Goal: Transaction & Acquisition: Purchase product/service

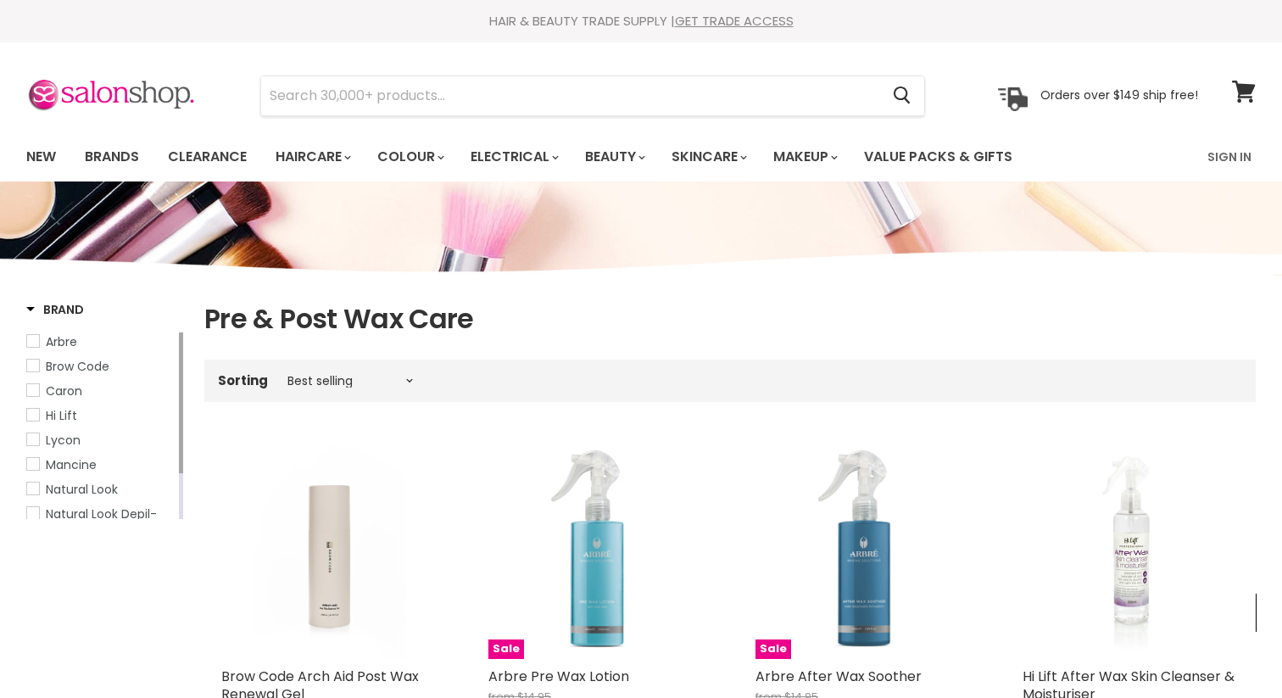
scroll to position [253, 0]
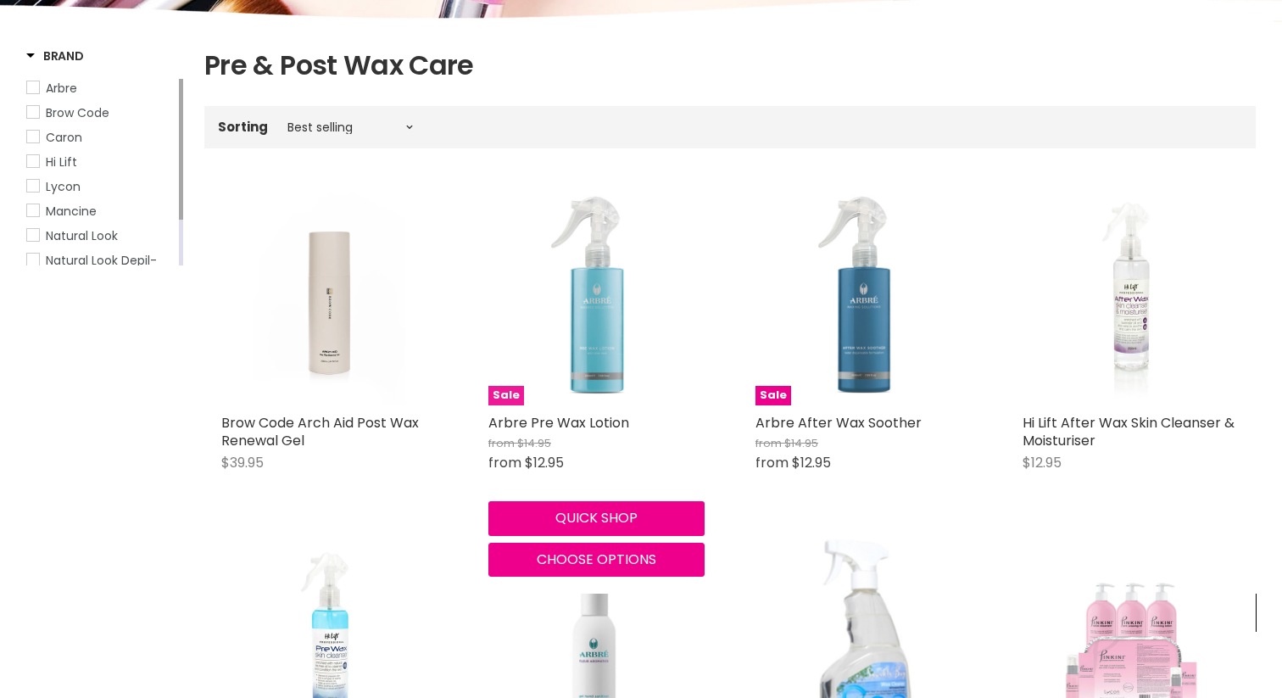
click at [624, 338] on img "Main content" at bounding box center [596, 297] width 166 height 216
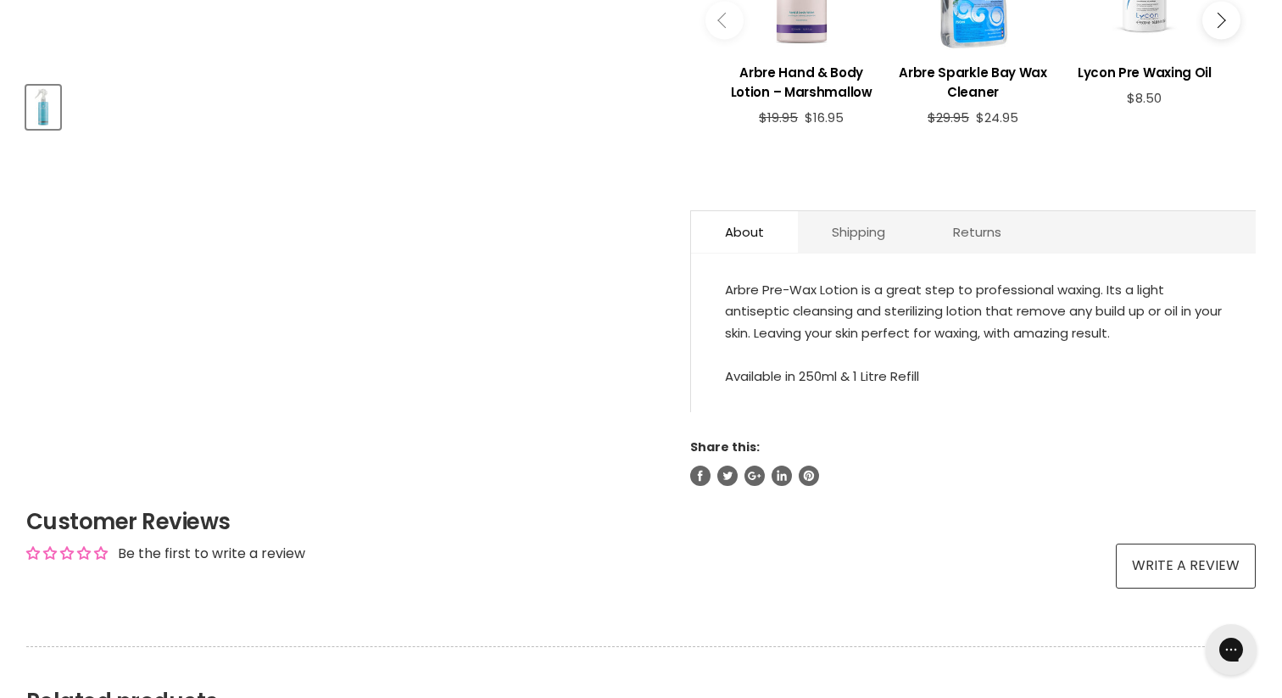
scroll to position [782, 0]
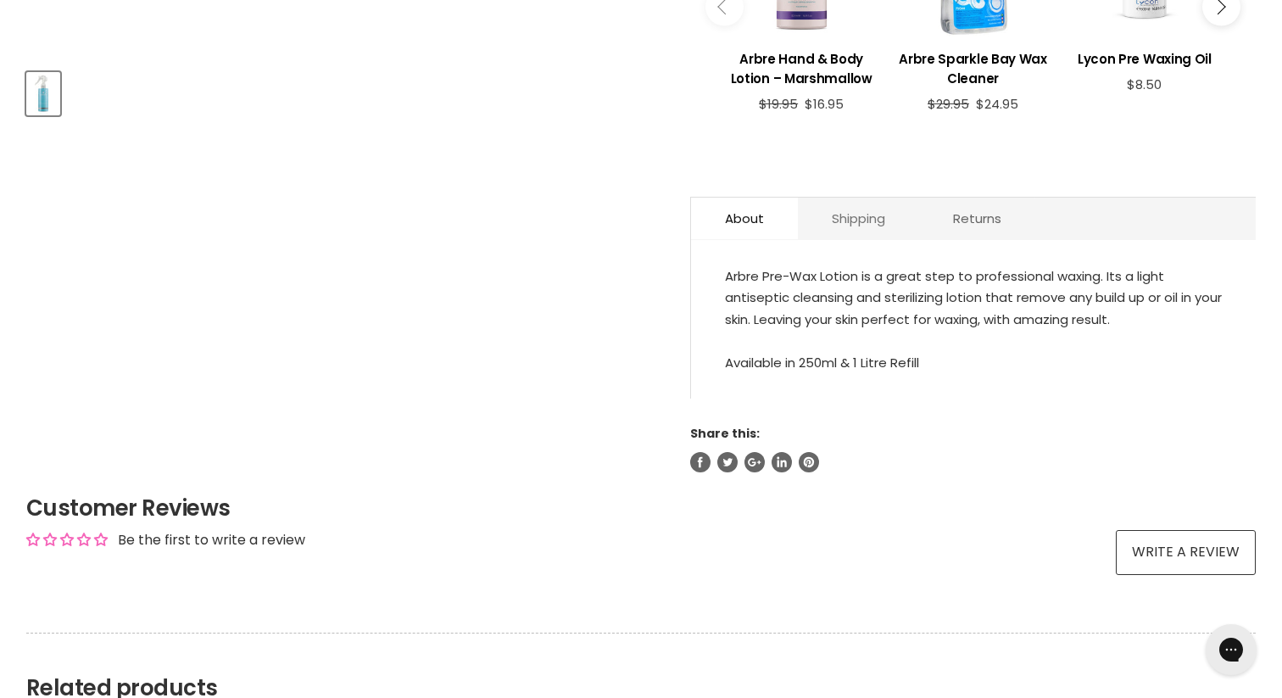
click at [838, 215] on link "Shipping" at bounding box center [858, 218] width 121 height 42
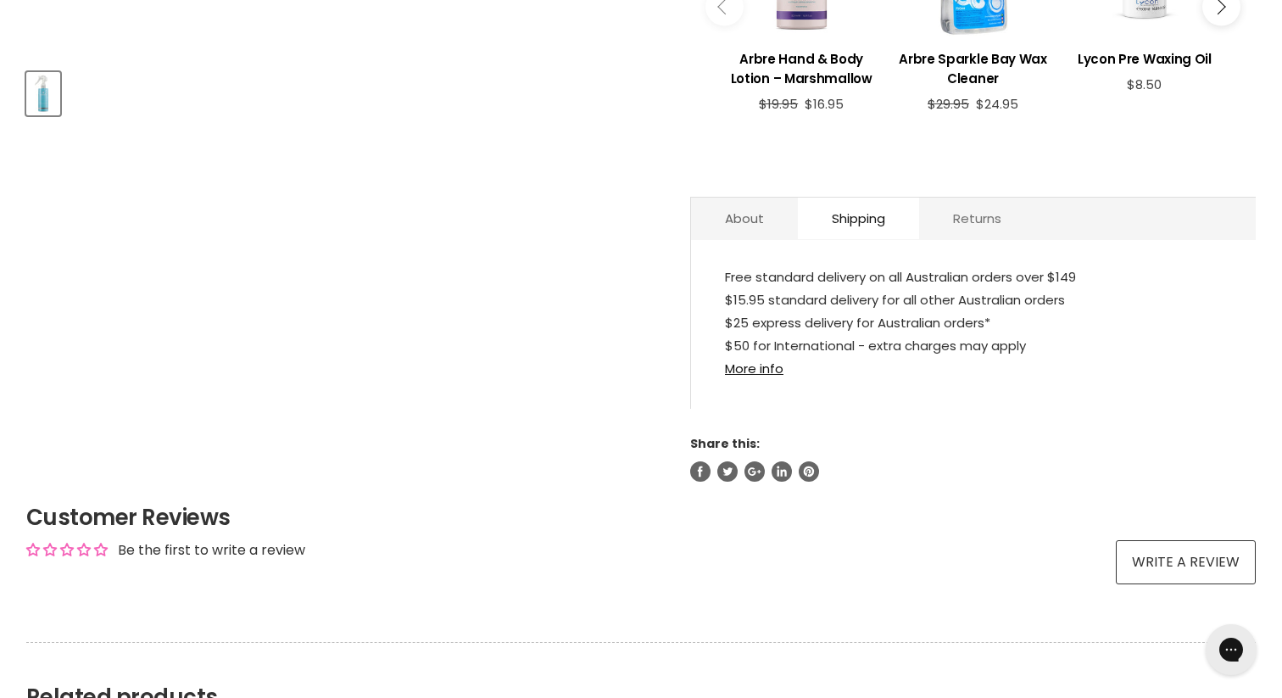
click at [973, 223] on link "Returns" at bounding box center [977, 218] width 116 height 42
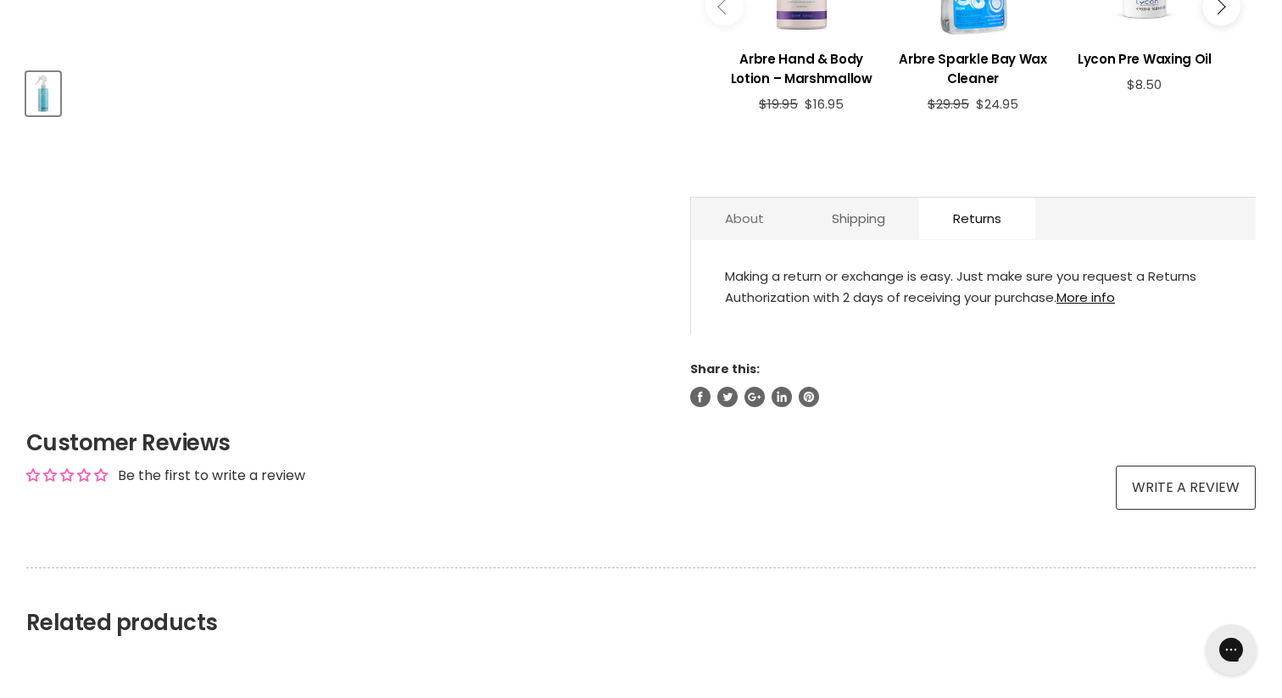
click at [763, 231] on link "About" at bounding box center [744, 218] width 107 height 42
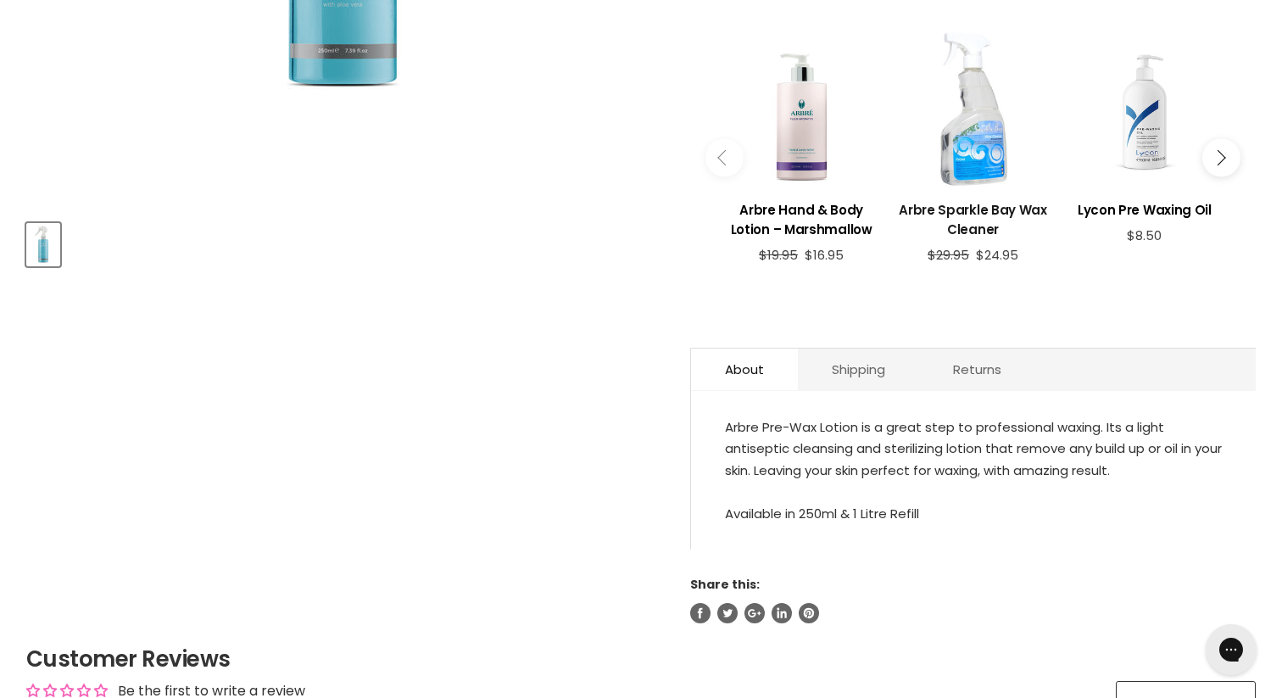
scroll to position [634, 0]
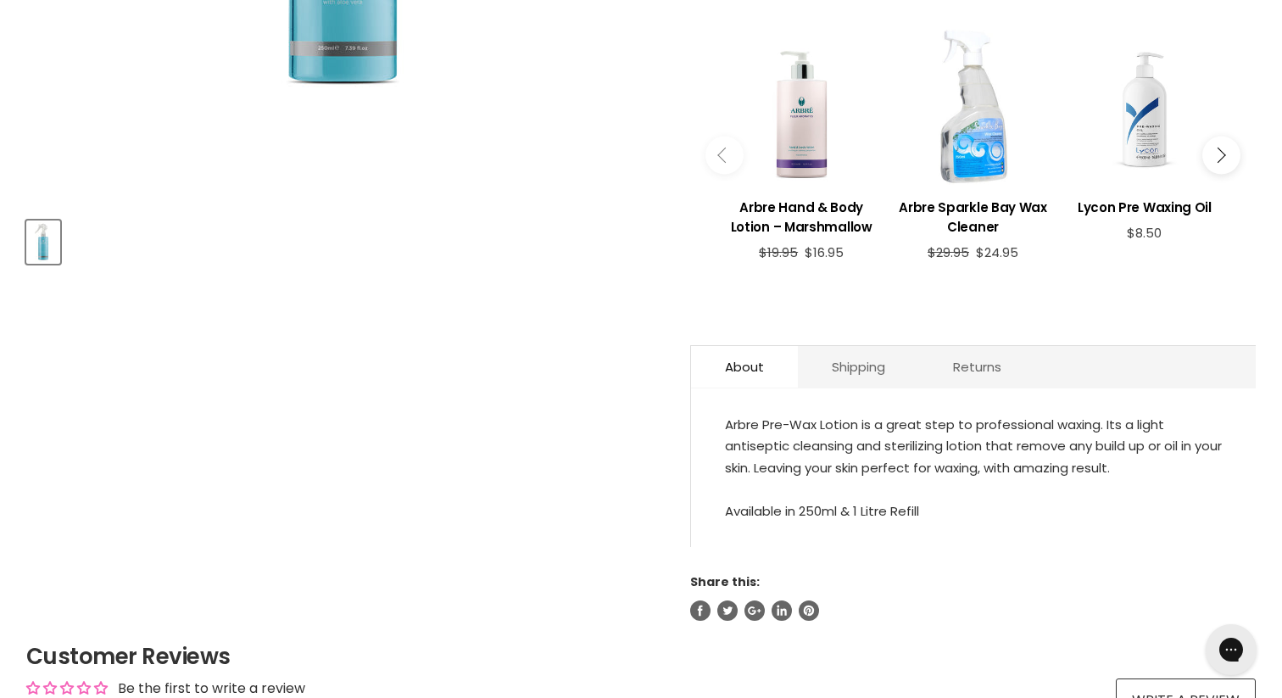
click at [807, 441] on div "Arbre Pre-Wax Lotion is a great step to professional waxing. Its a light antise…" at bounding box center [973, 468] width 497 height 108
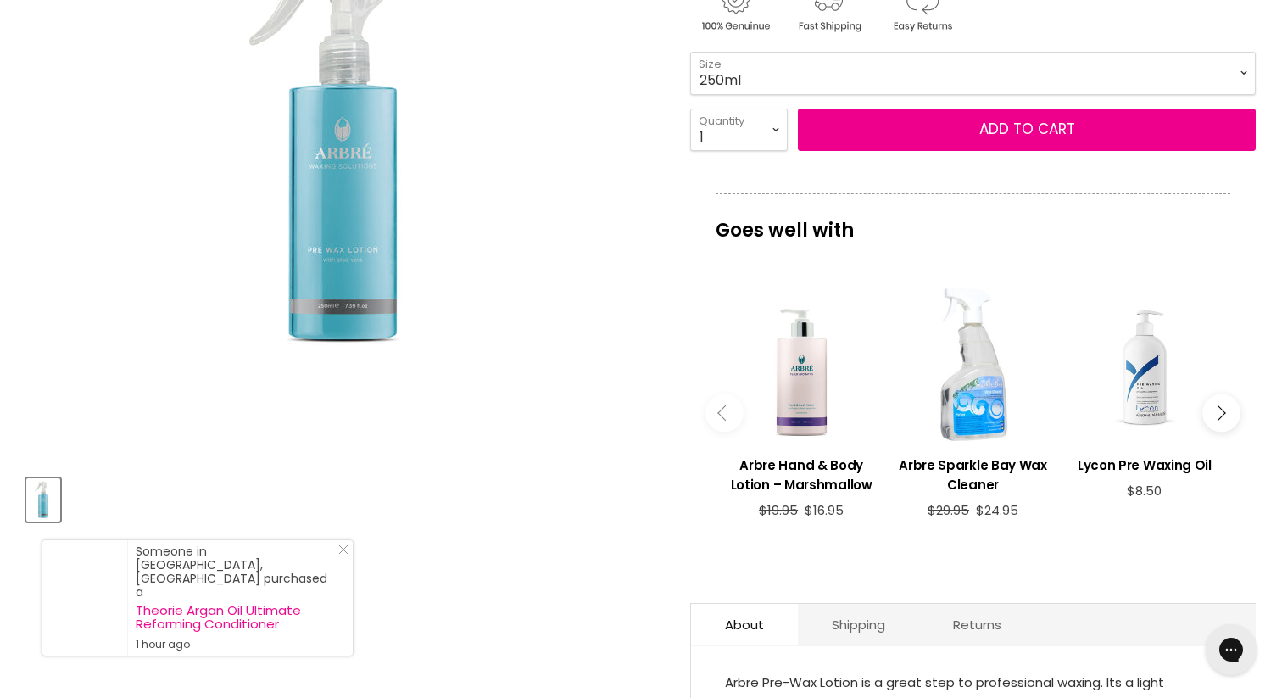
scroll to position [364, 0]
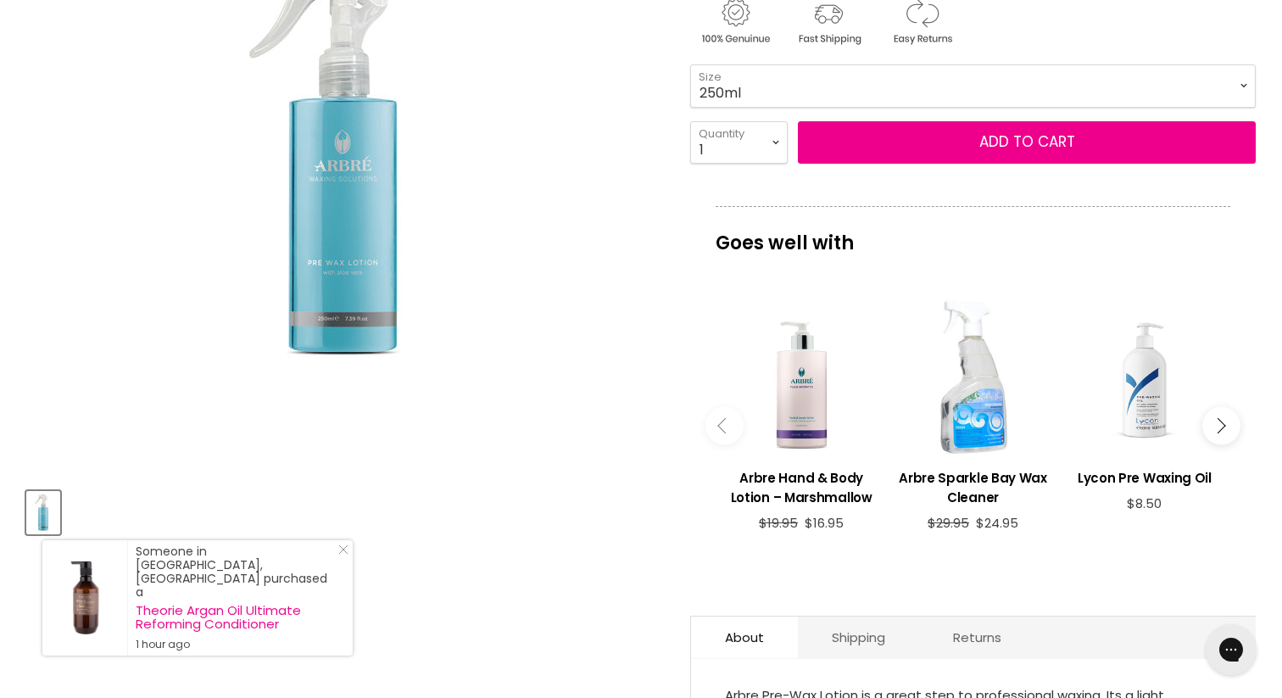
click at [369, 177] on img "Arbre Pre Wax Lotion image. Click or Scroll to Zoom." at bounding box center [342, 157] width 339 height 441
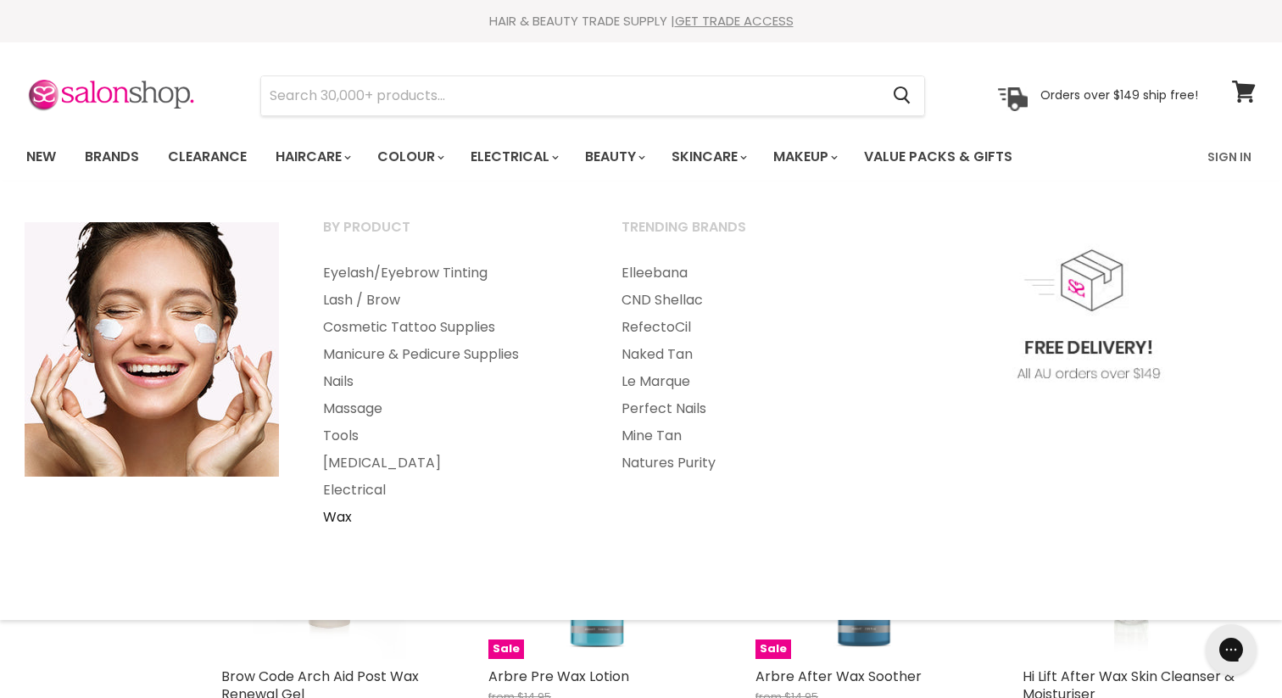
click at [341, 513] on link "Wax" at bounding box center [449, 516] width 295 height 27
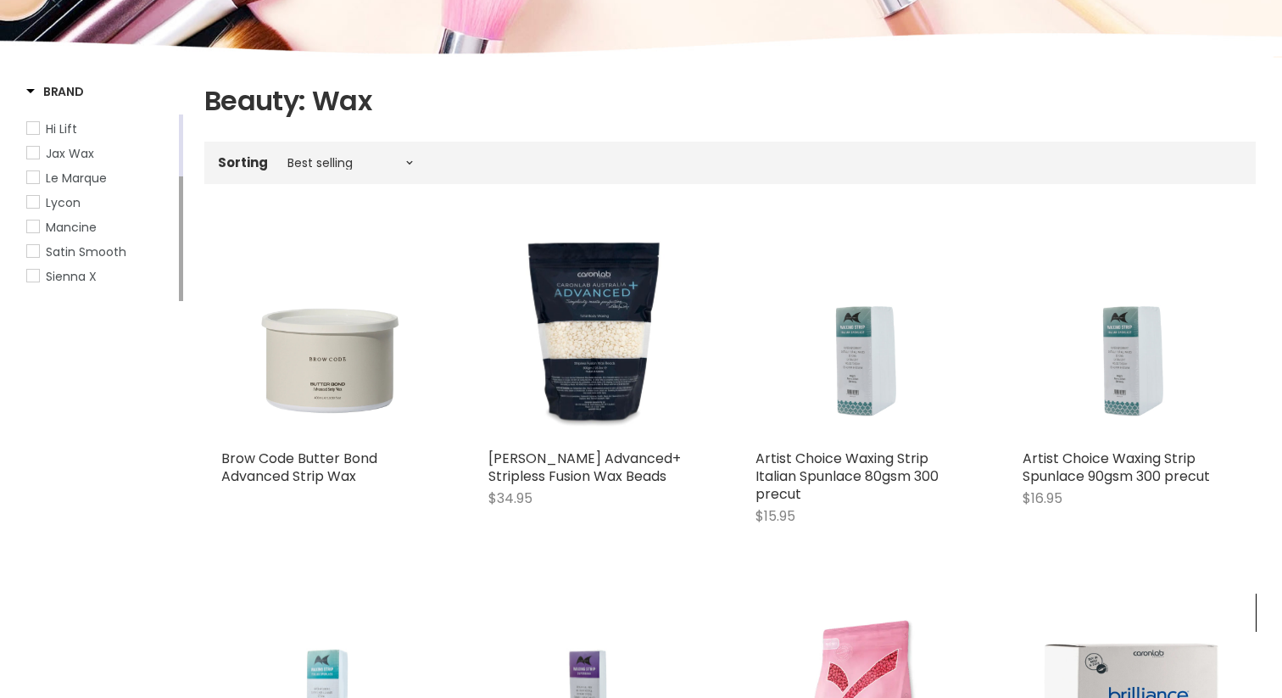
scroll to position [224, 0]
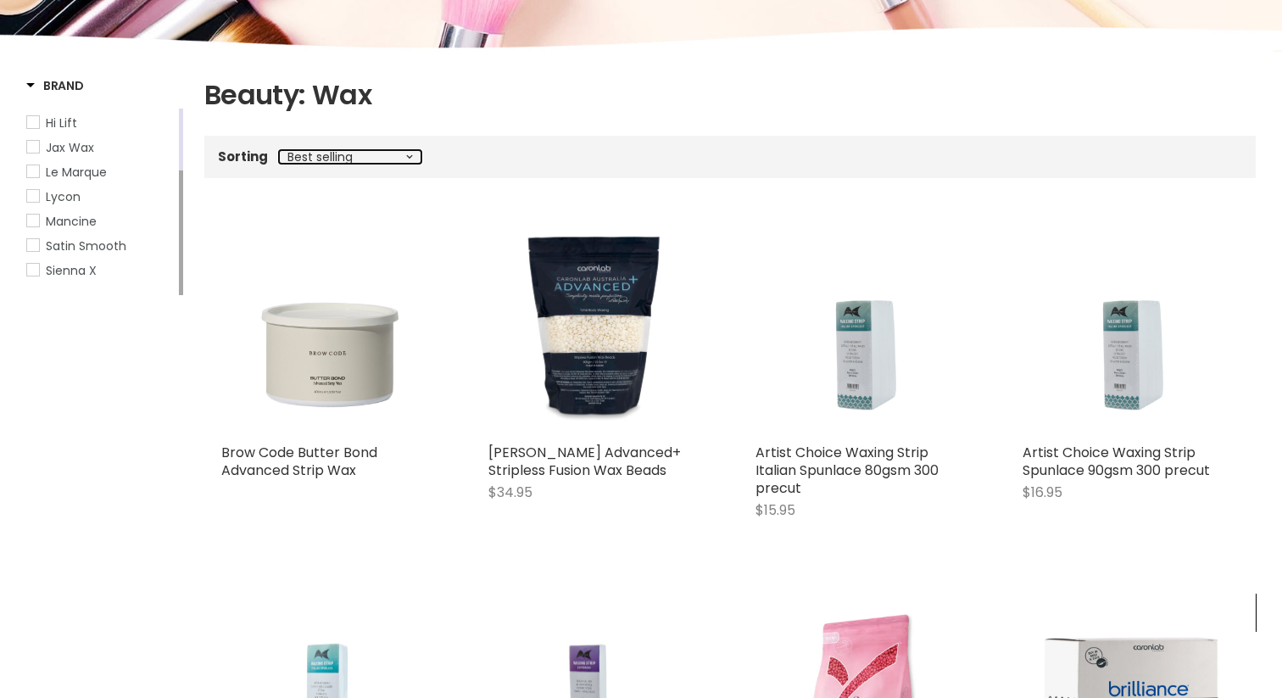
click at [347, 156] on select "Best selling Featured Price, low to high Price, high to low Alphabetically, A-Z…" at bounding box center [350, 157] width 142 height 14
click at [279, 150] on select "Best selling Featured Price, low to high Price, high to low Alphabetically, A-Z…" at bounding box center [350, 157] width 142 height 14
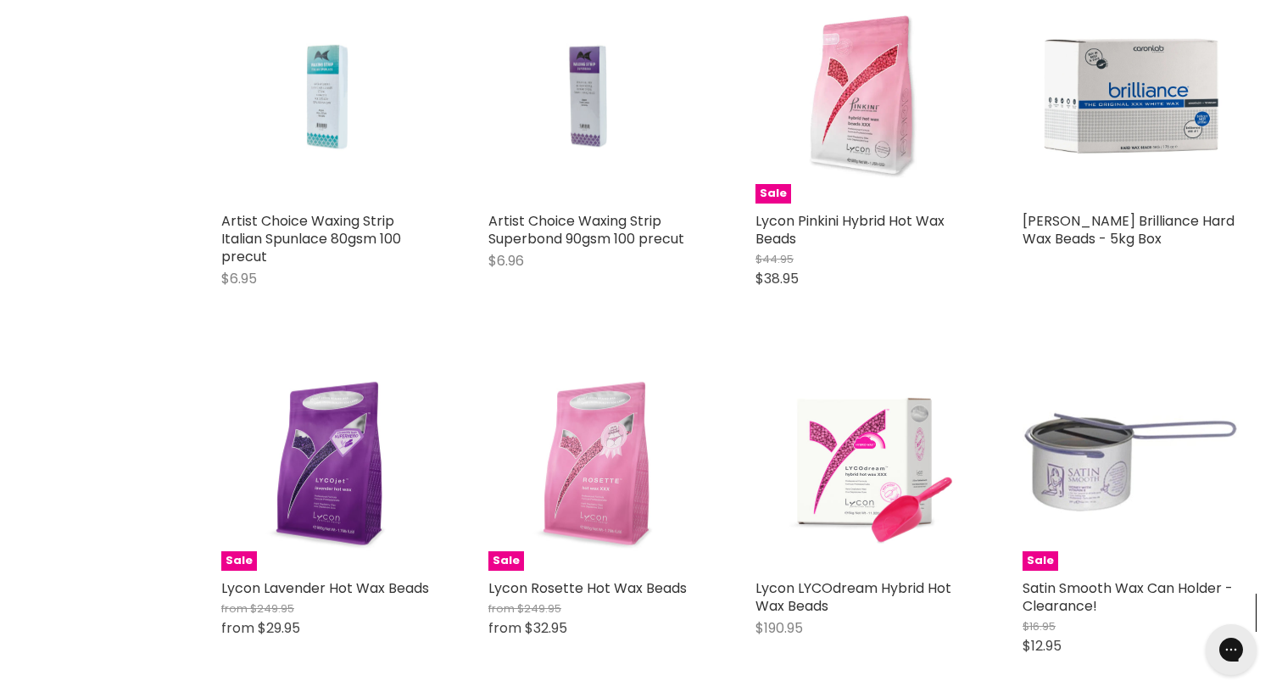
scroll to position [832, 0]
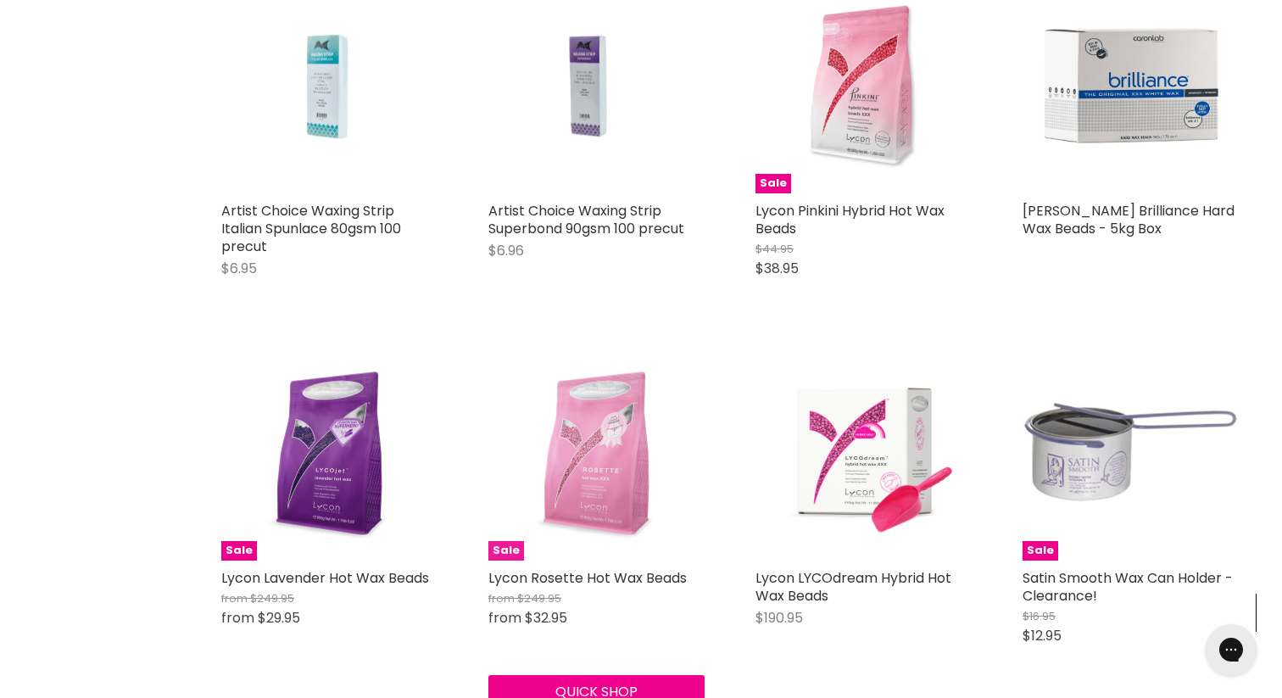
click at [581, 515] on img "Main content" at bounding box center [596, 452] width 216 height 216
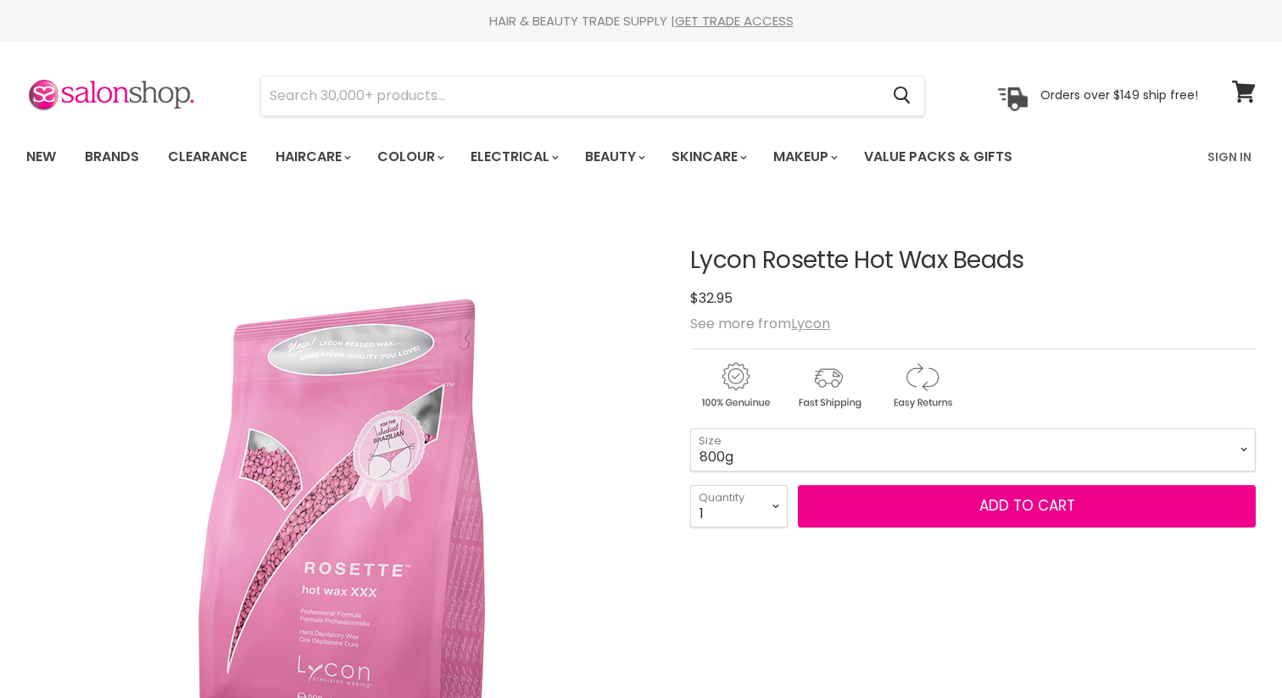
scroll to position [164, 0]
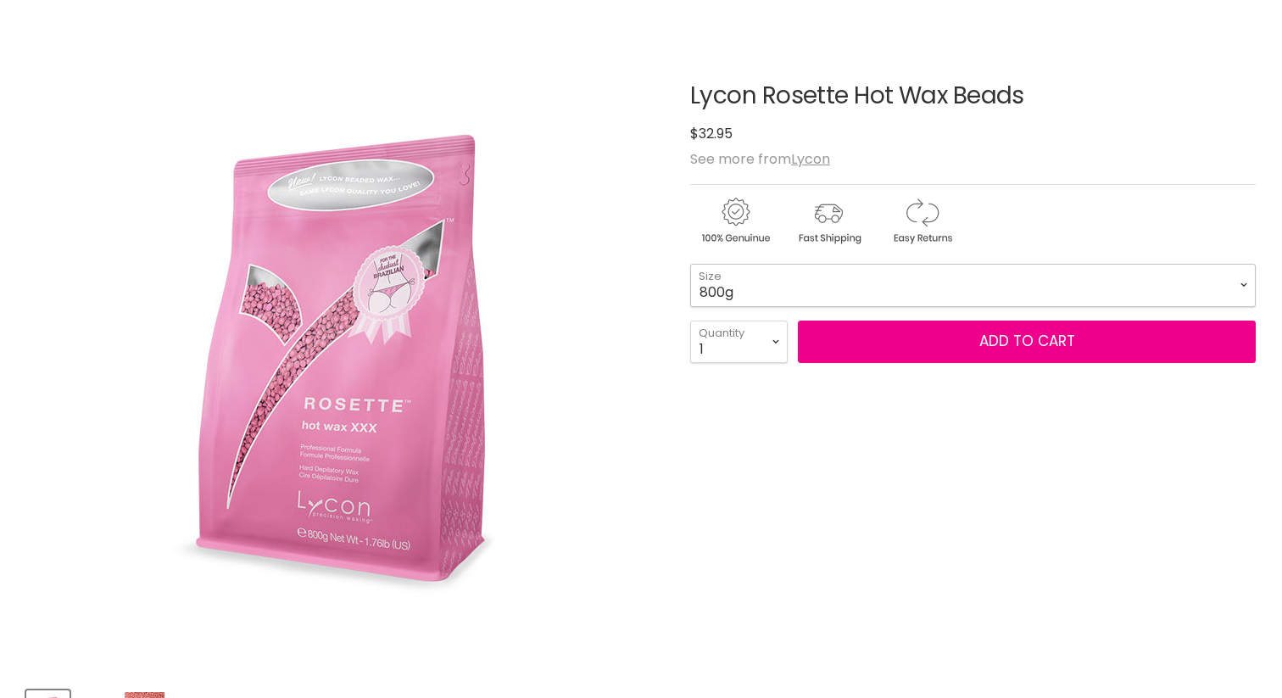
click at [715, 303] on select "800g 5kg" at bounding box center [972, 285] width 565 height 42
click at [690, 264] on select "800g 5kg" at bounding box center [972, 285] width 565 height 42
click at [751, 289] on select "800g 5kg" at bounding box center [972, 285] width 565 height 42
click at [690, 264] on select "800g 5kg" at bounding box center [972, 285] width 565 height 42
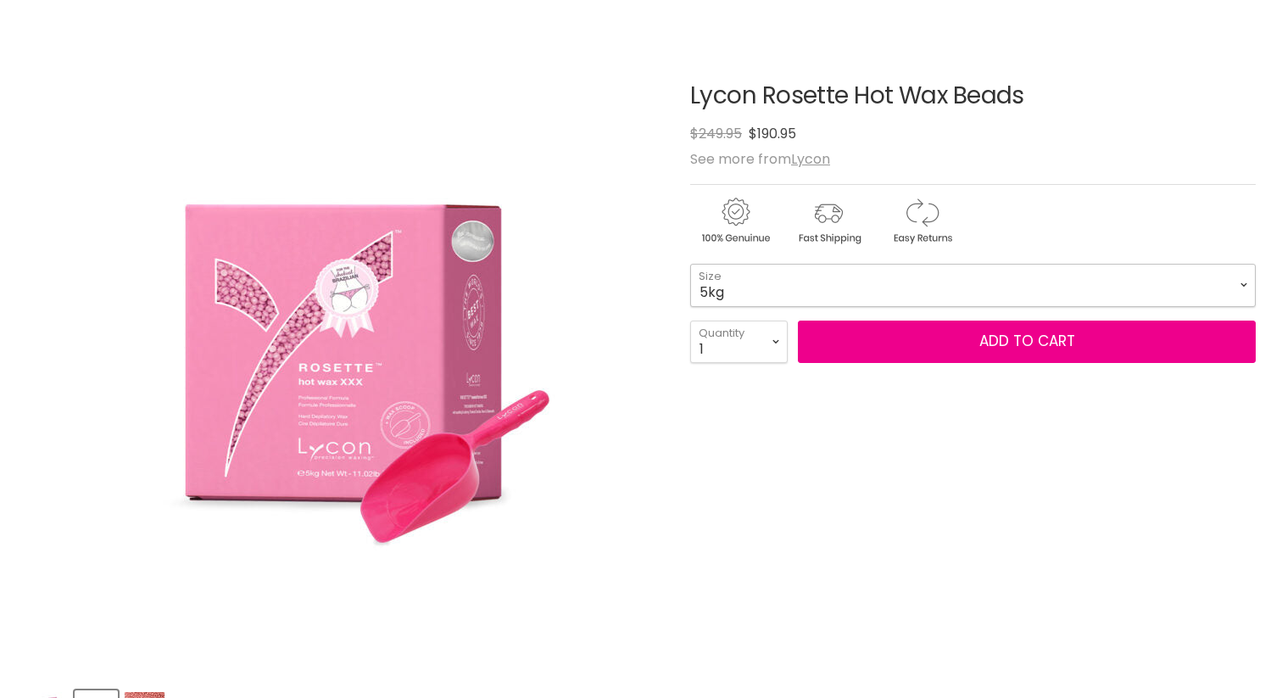
click at [750, 286] on select "800g 5kg" at bounding box center [972, 285] width 565 height 42
select select "800g"
click at [690, 264] on select "800g 5kg" at bounding box center [972, 285] width 565 height 42
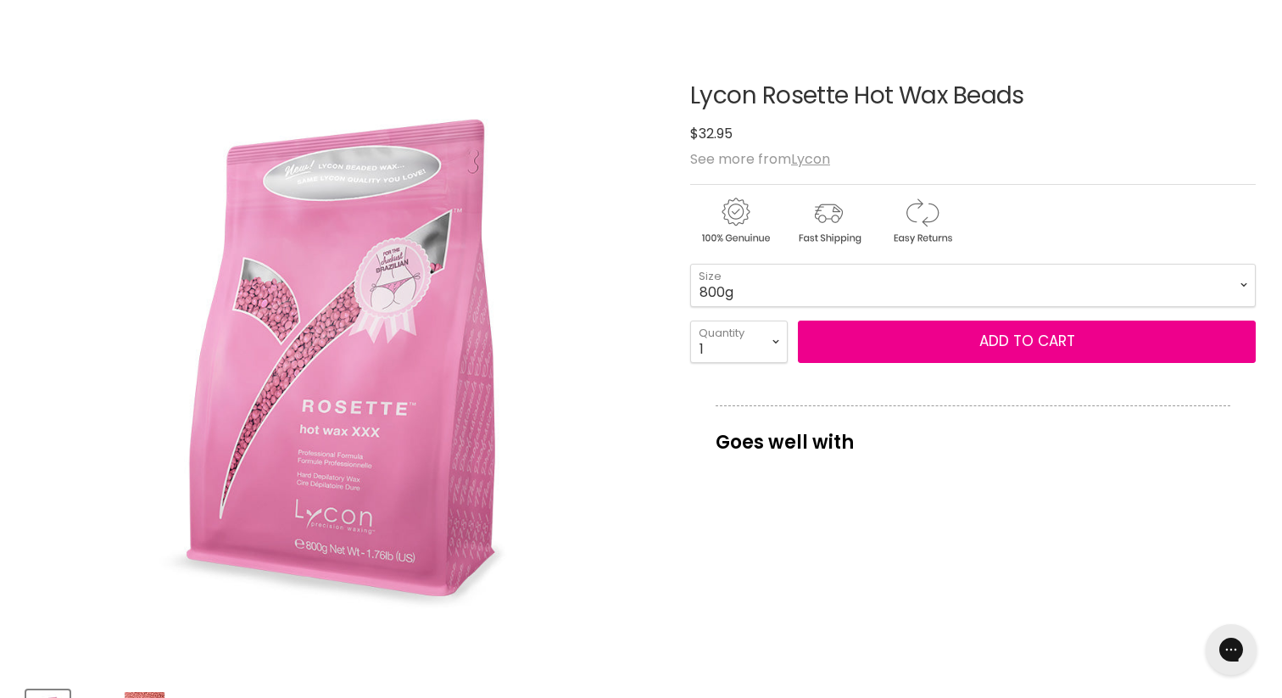
click at [362, 466] on img "Lycon Rosette Hot Wax Beads image. Click or Scroll to Zoom." at bounding box center [342, 356] width 633 height 633
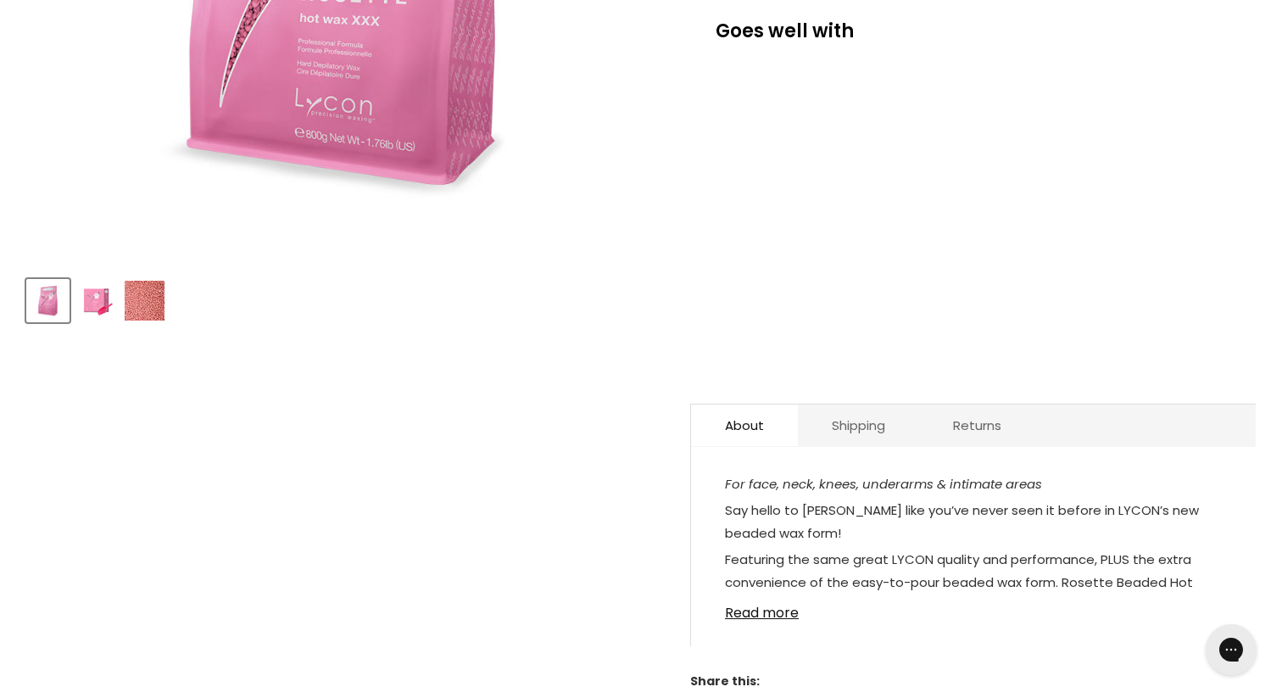
scroll to position [577, 0]
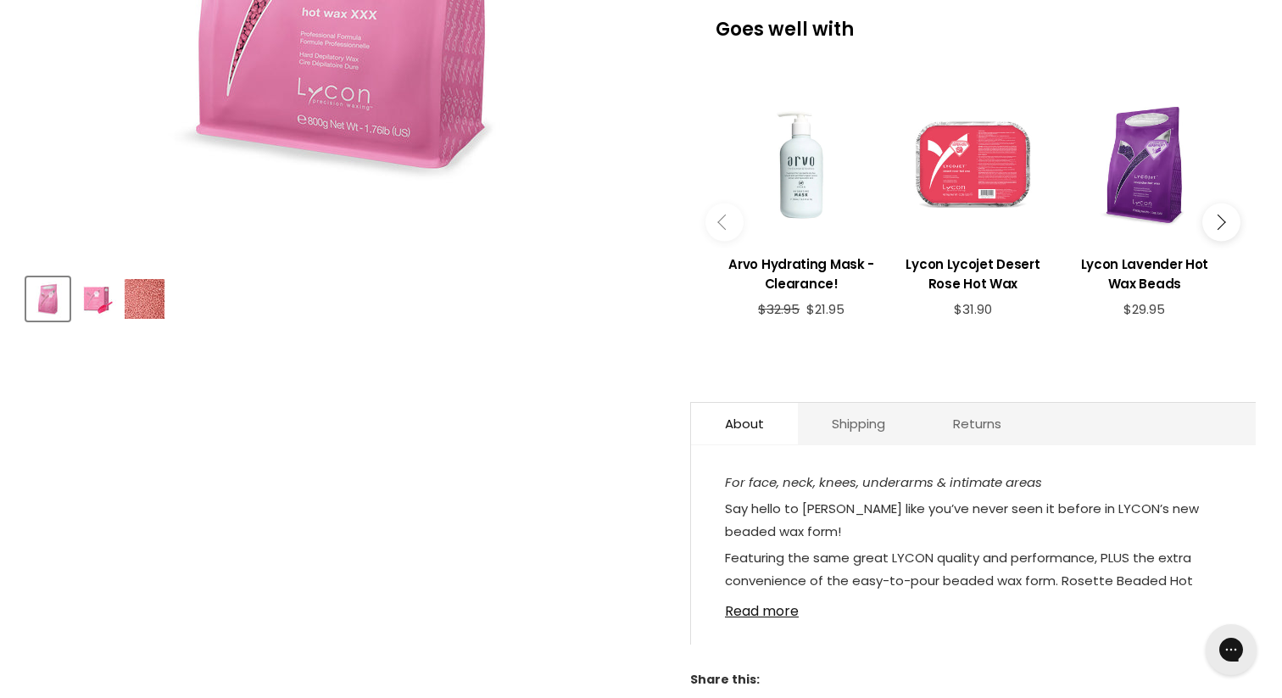
click at [98, 305] on img "Product thumbnails" at bounding box center [96, 299] width 40 height 40
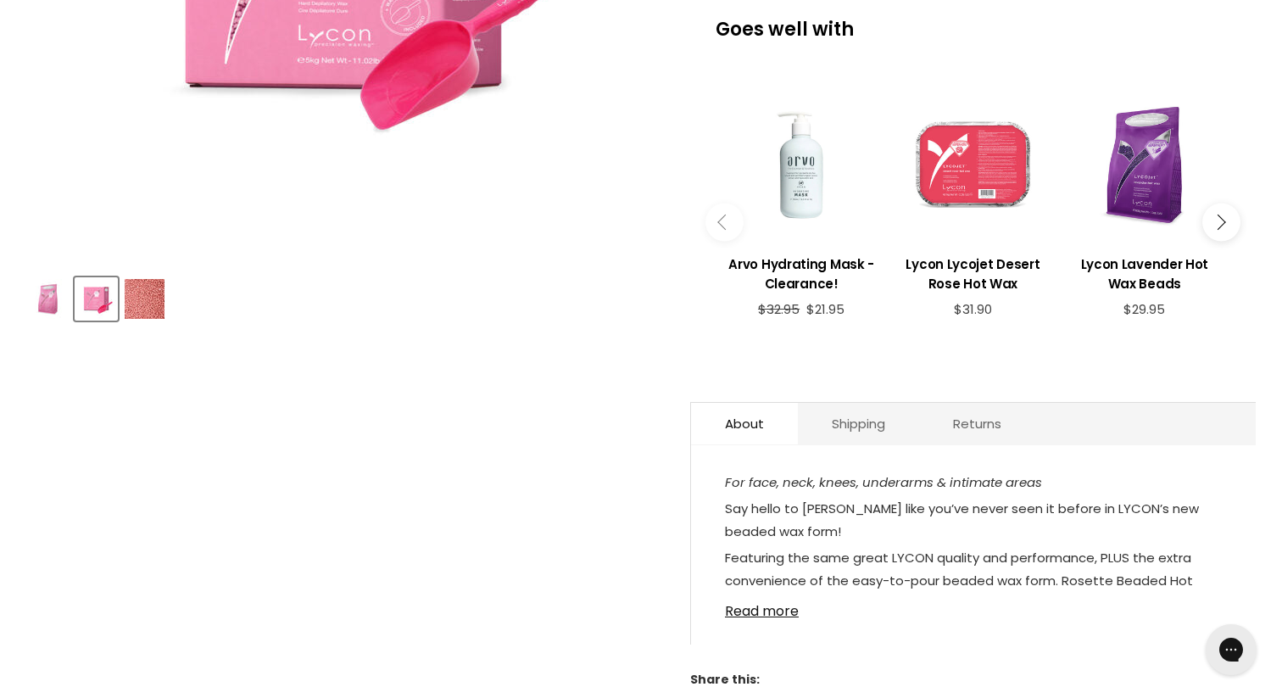
click at [137, 305] on img "Product thumbnails" at bounding box center [145, 299] width 40 height 40
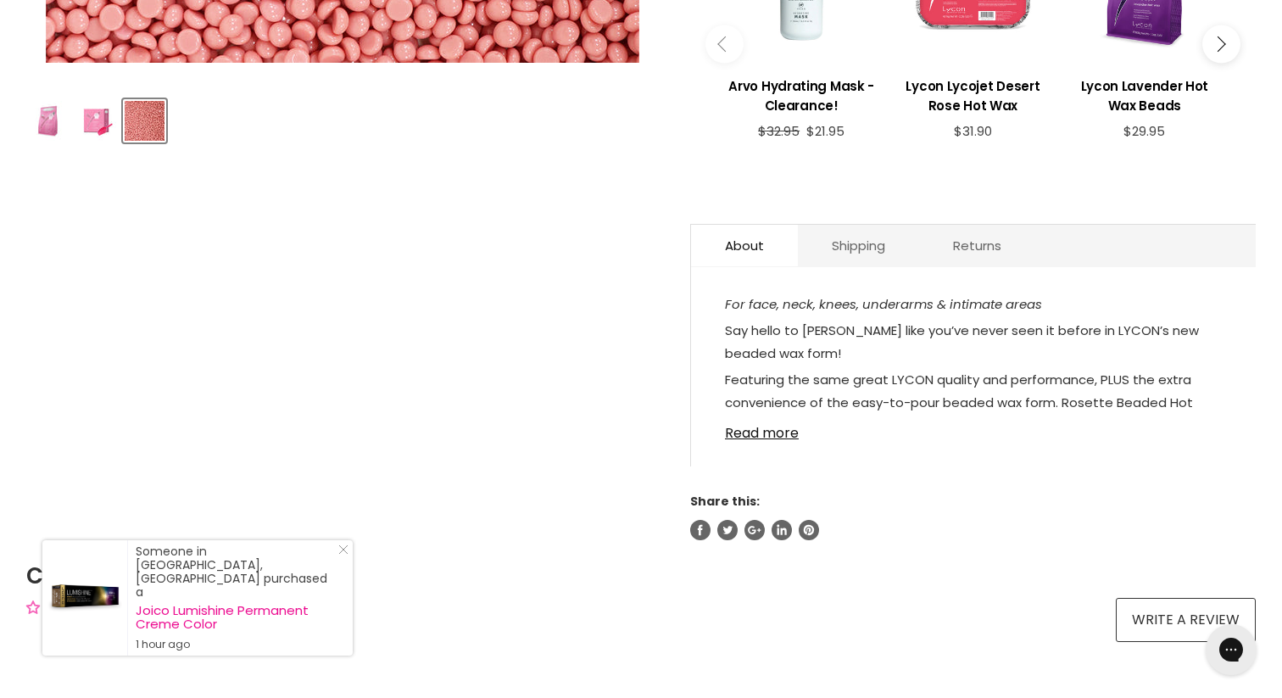
scroll to position [754, 0]
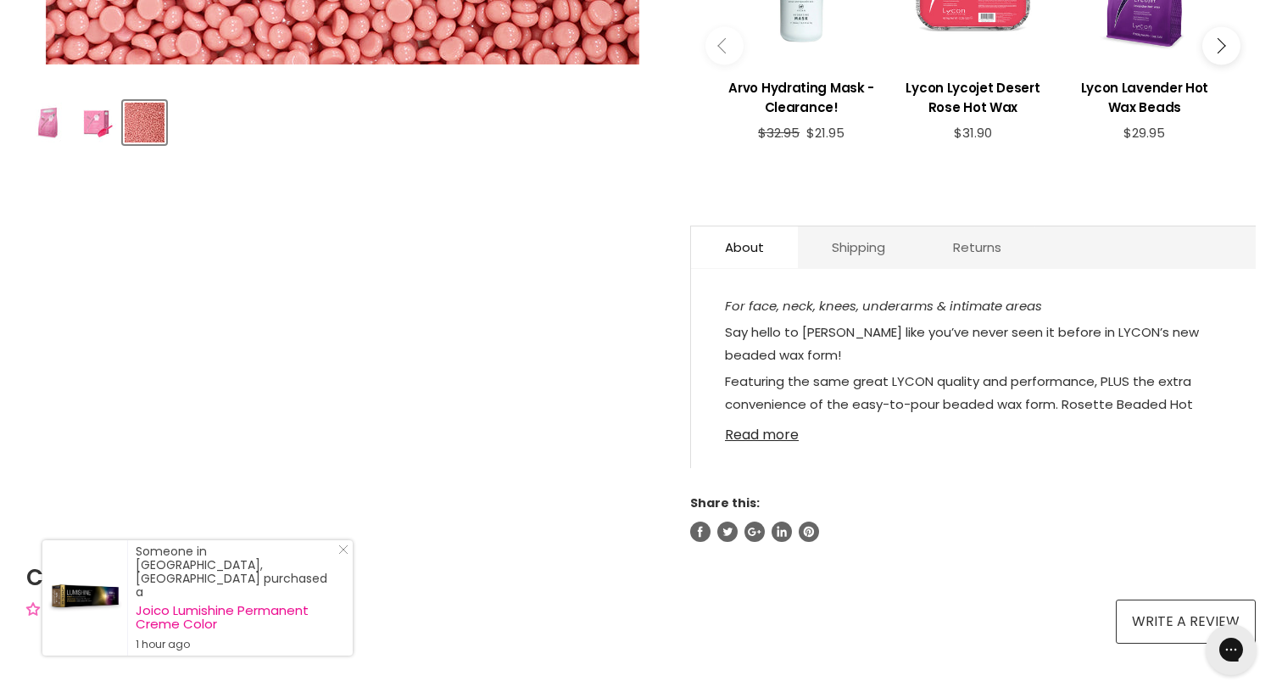
click at [777, 435] on link "Read more" at bounding box center [973, 429] width 497 height 25
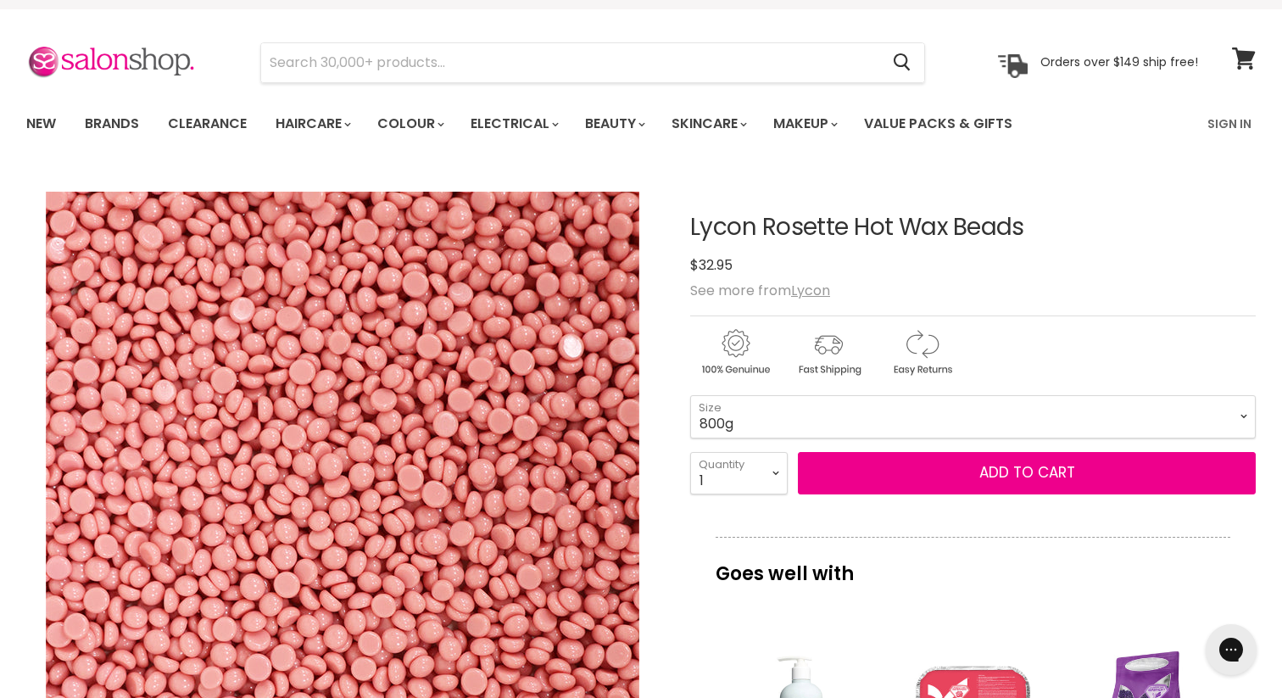
scroll to position [0, 0]
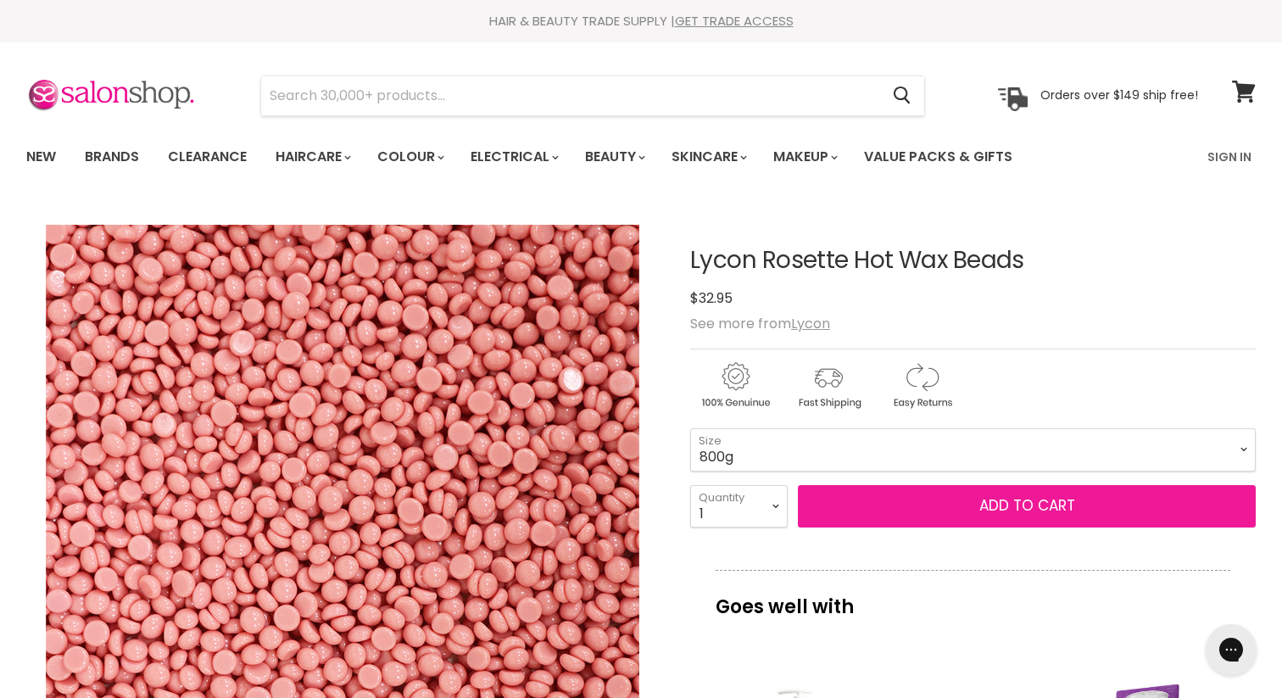
click at [927, 506] on button "Add to cart" at bounding box center [1027, 506] width 458 height 42
click at [1031, 499] on button "Add to cart" at bounding box center [1027, 506] width 458 height 42
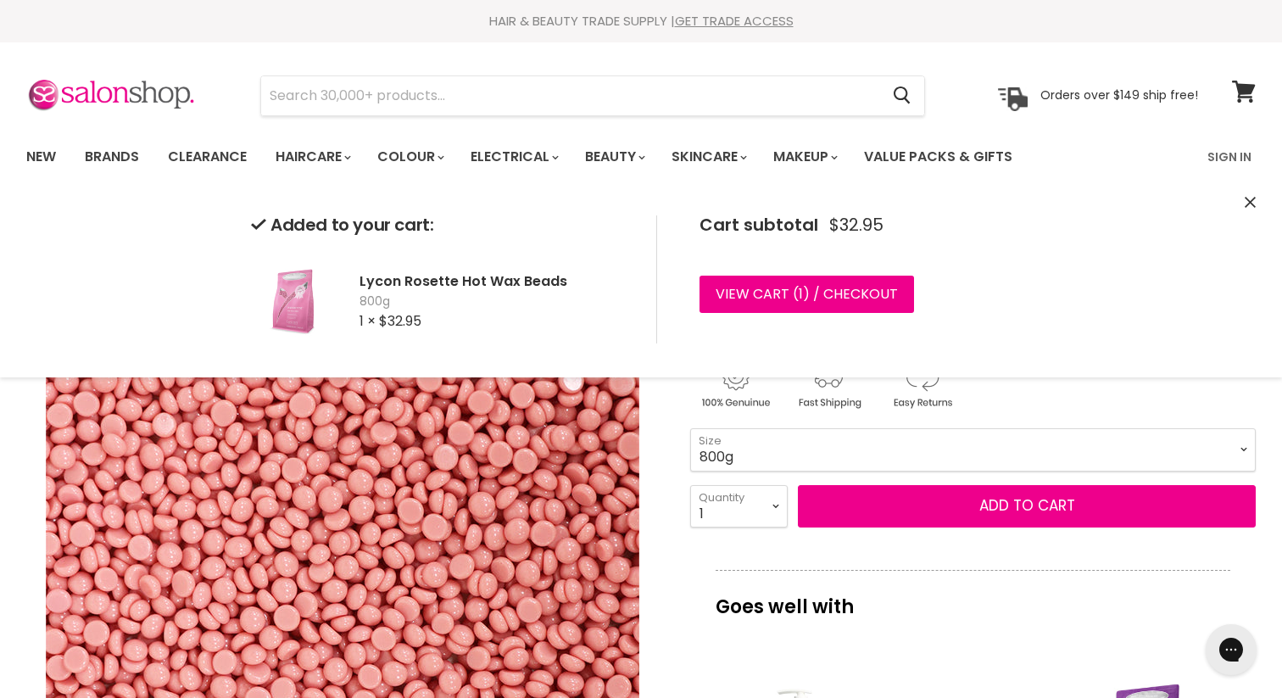
click at [1250, 200] on icon "Close" at bounding box center [1249, 202] width 11 height 11
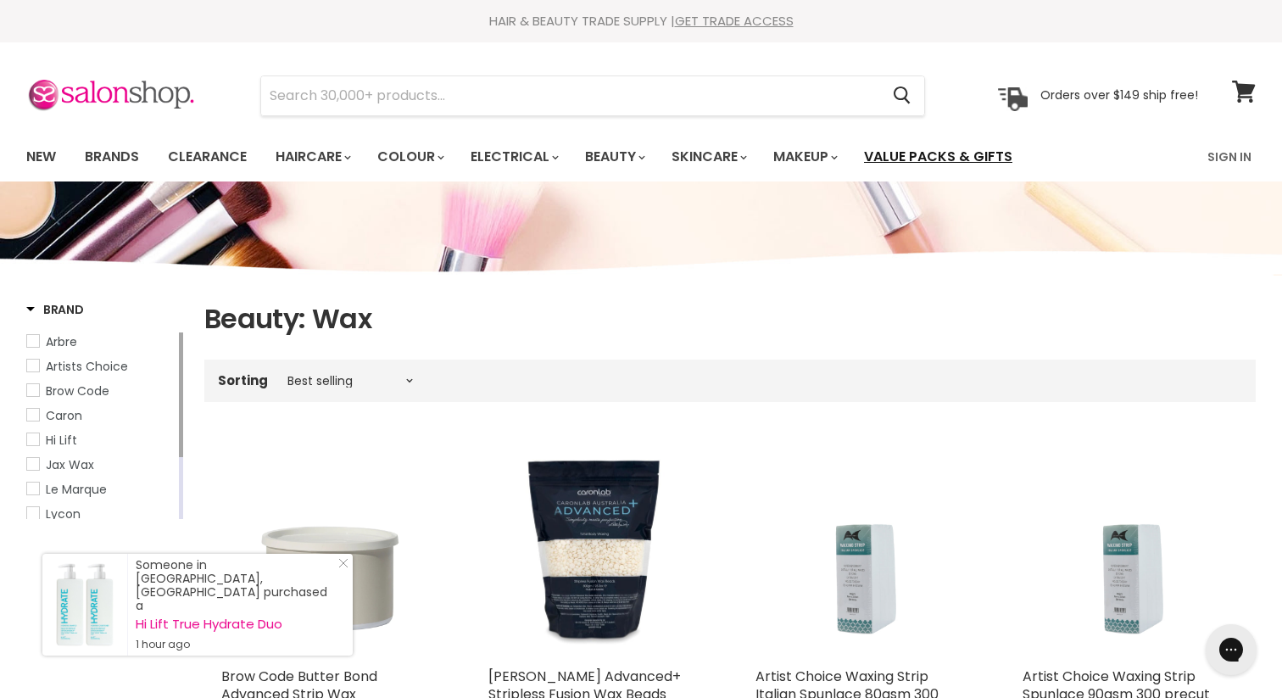
click at [982, 158] on link "Value Packs & Gifts" at bounding box center [938, 157] width 174 height 36
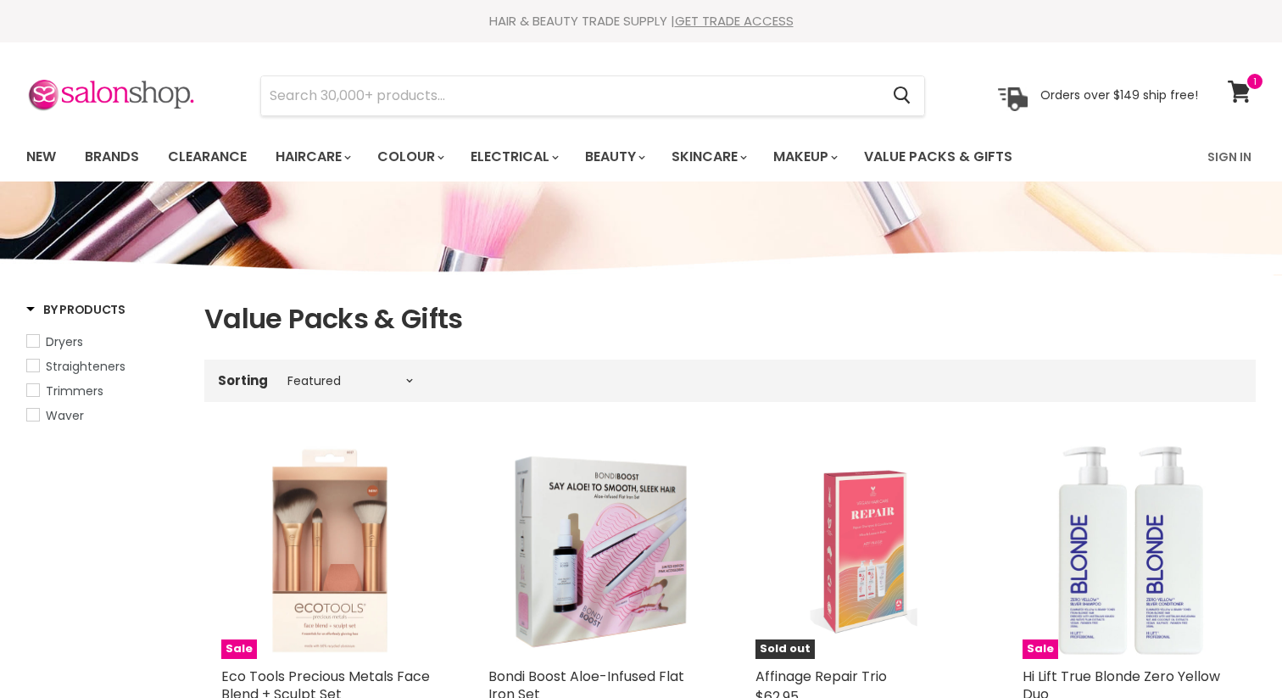
select select "manual"
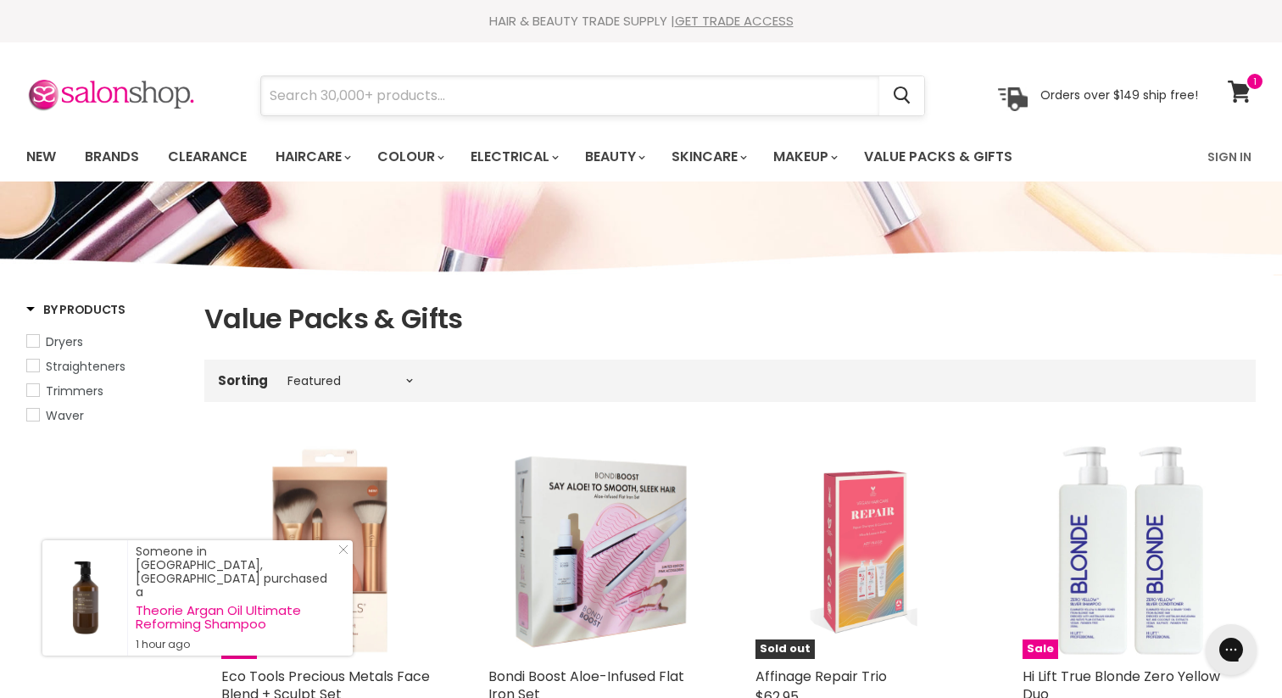
click at [358, 88] on input "Search" at bounding box center [570, 95] width 618 height 39
type input "w"
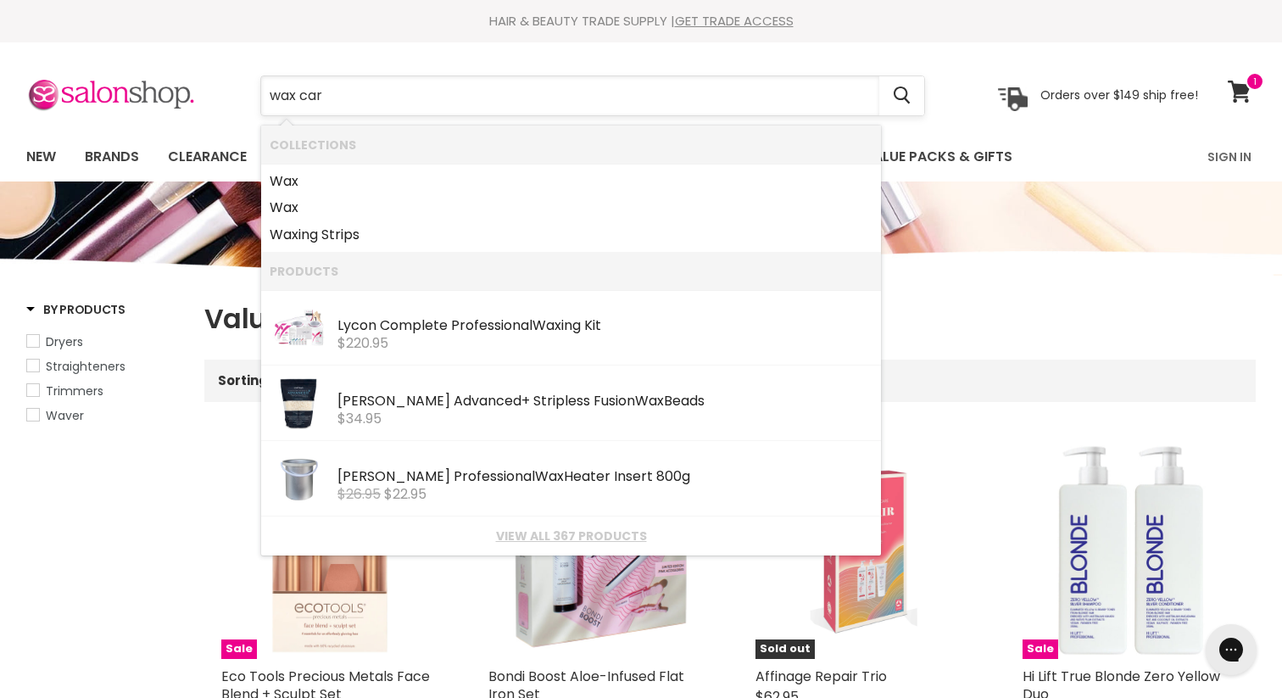
type input "wax care"
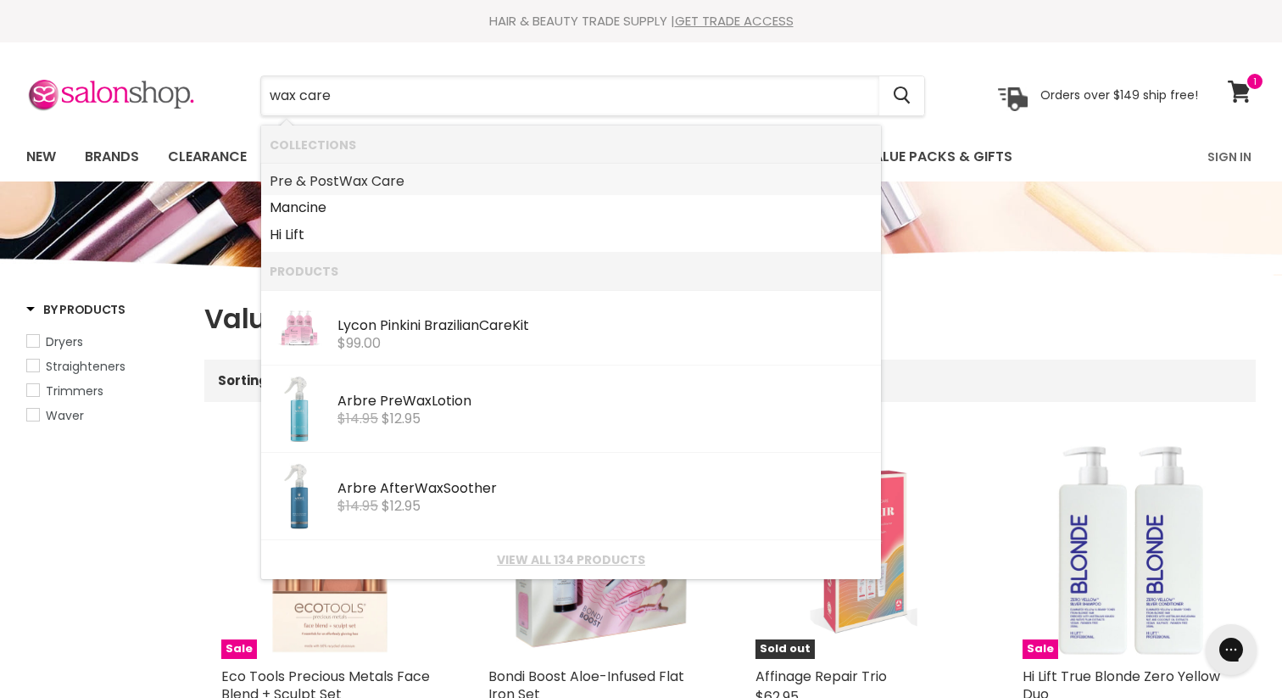
click at [347, 171] on b "Wax" at bounding box center [353, 180] width 29 height 19
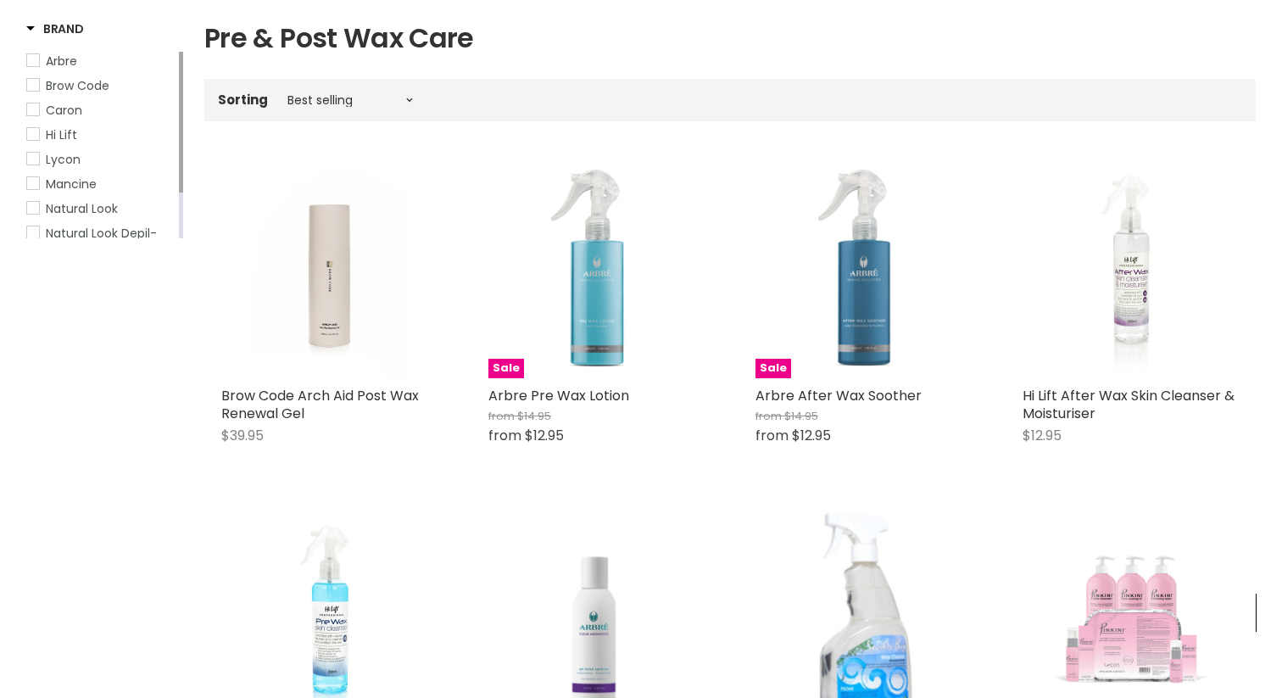
scroll to position [279, 0]
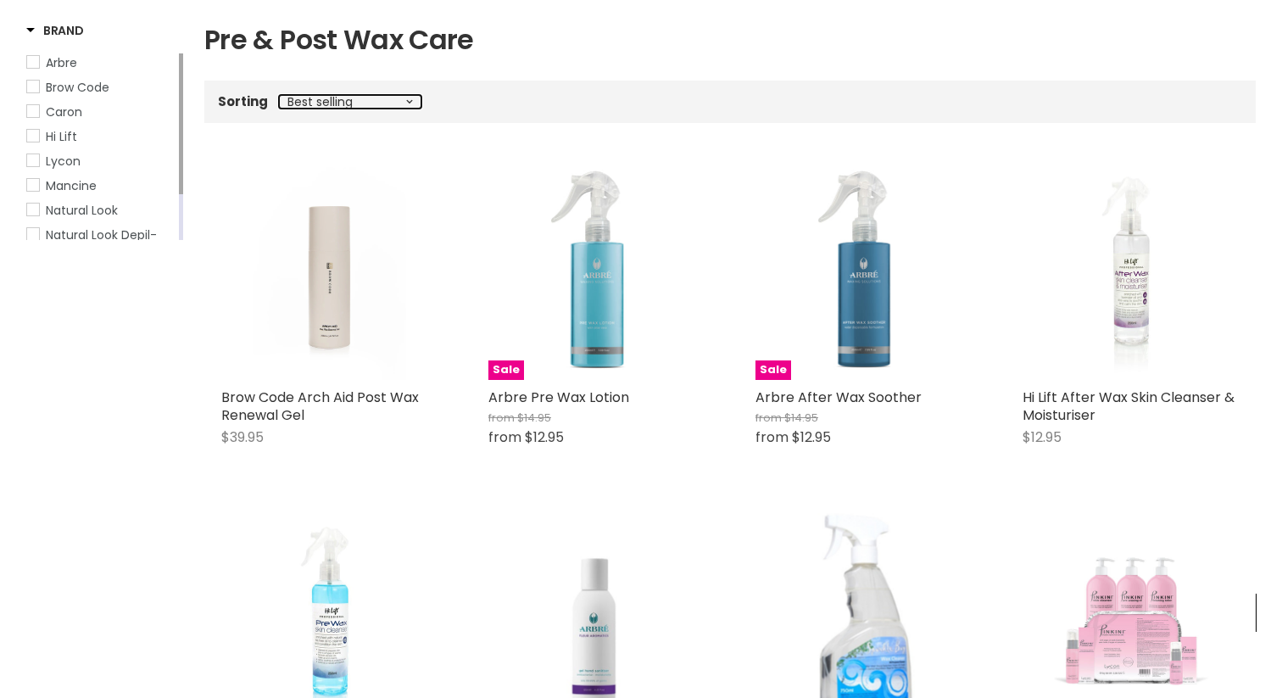
click at [343, 96] on select "Best selling Featured Price, low to high Price, high to low Alphabetically, A-Z…" at bounding box center [350, 102] width 142 height 14
select select "price-ascending"
click at [279, 95] on select "Best selling Featured Price, low to high Price, high to low Alphabetically, A-Z…" at bounding box center [350, 102] width 142 height 14
select select "price-ascending"
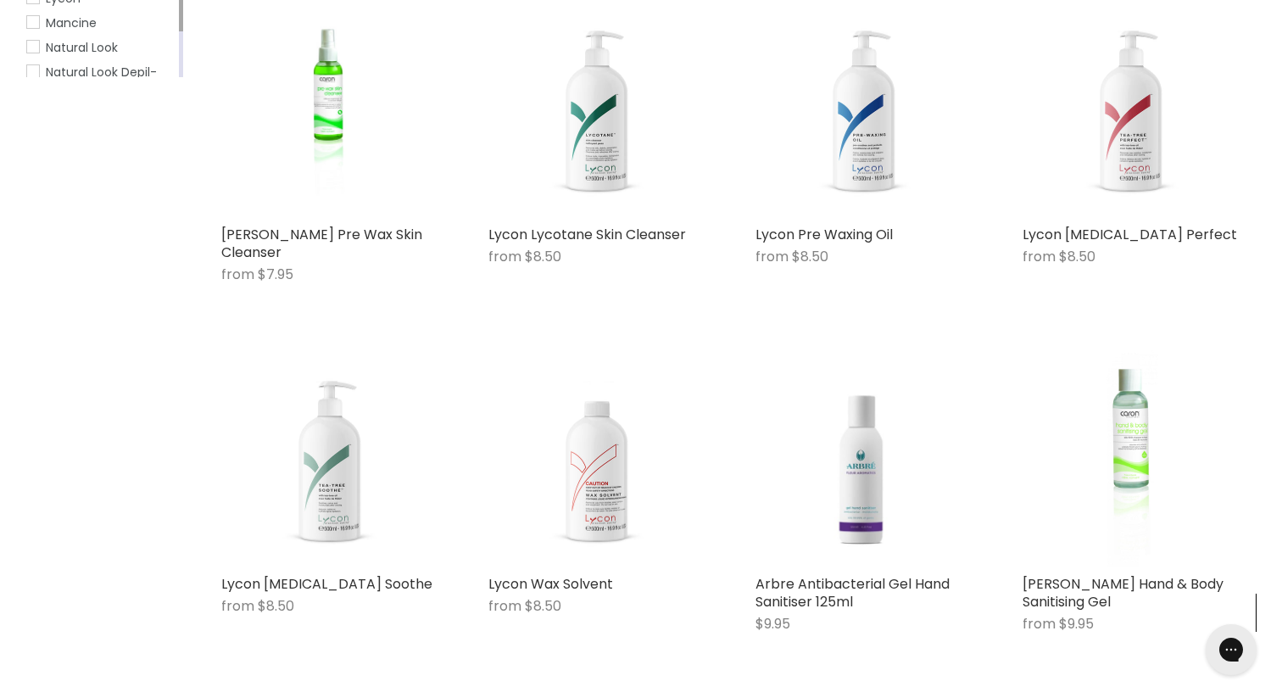
scroll to position [466, 0]
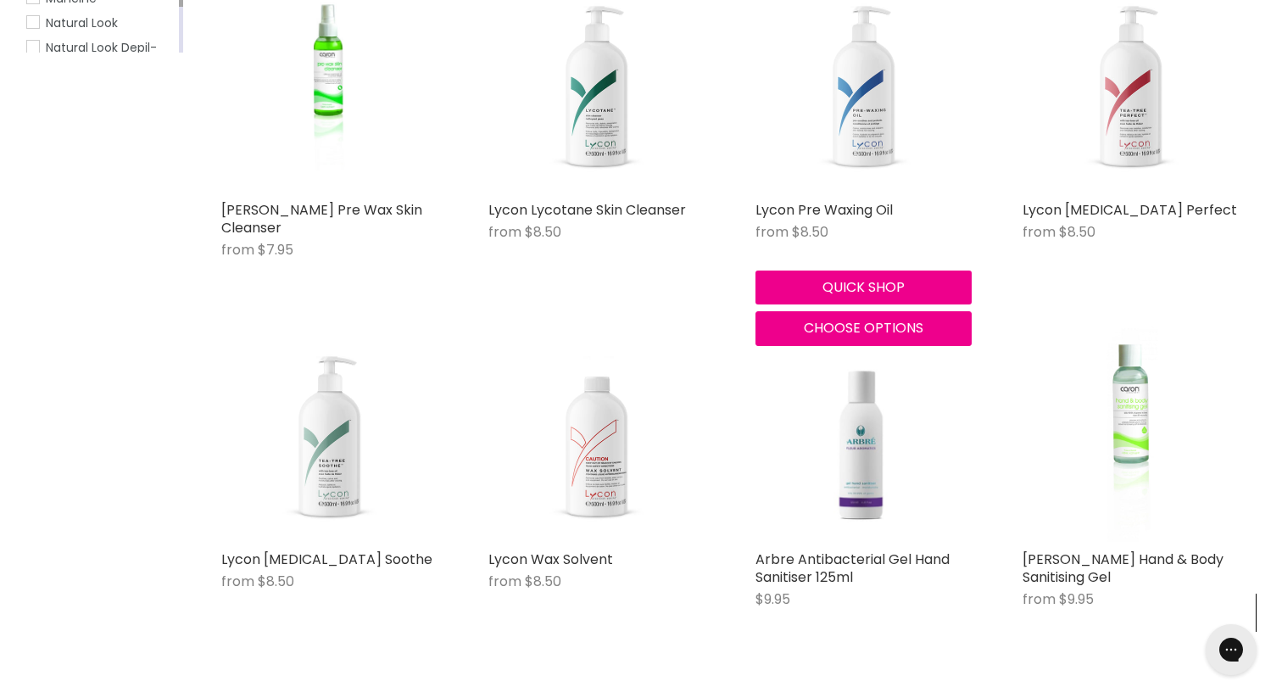
click at [806, 114] on img "Main content" at bounding box center [863, 84] width 216 height 216
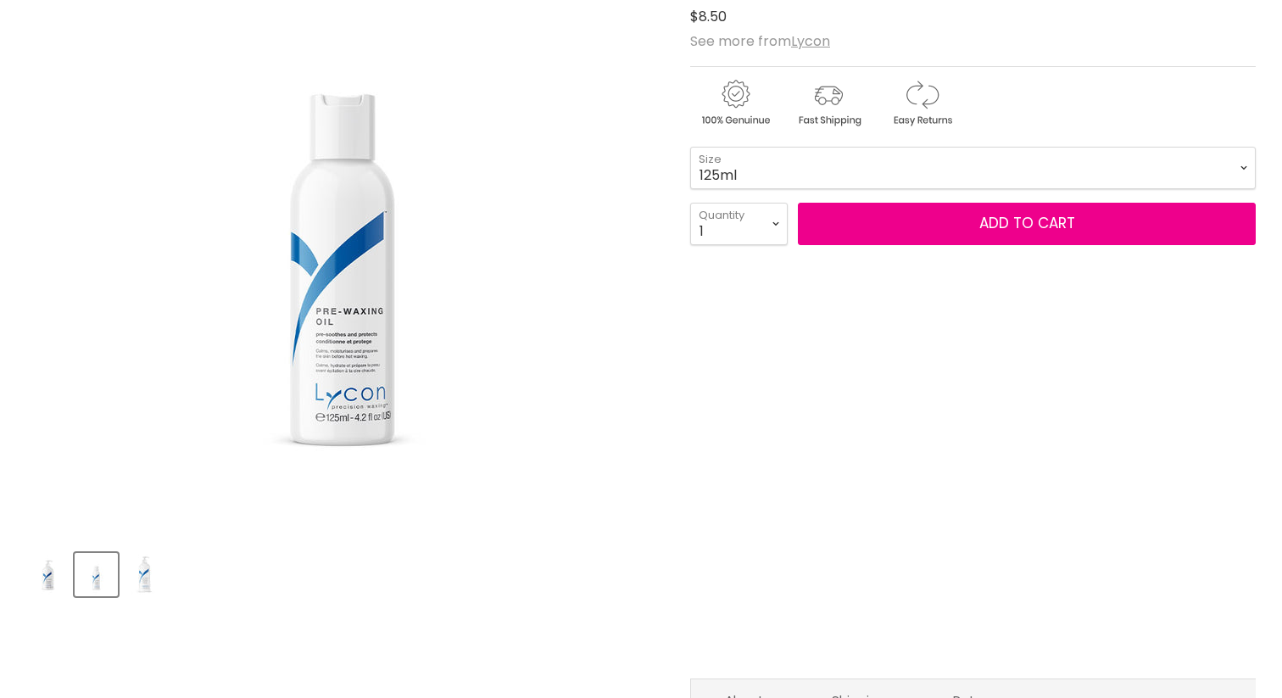
scroll to position [310, 0]
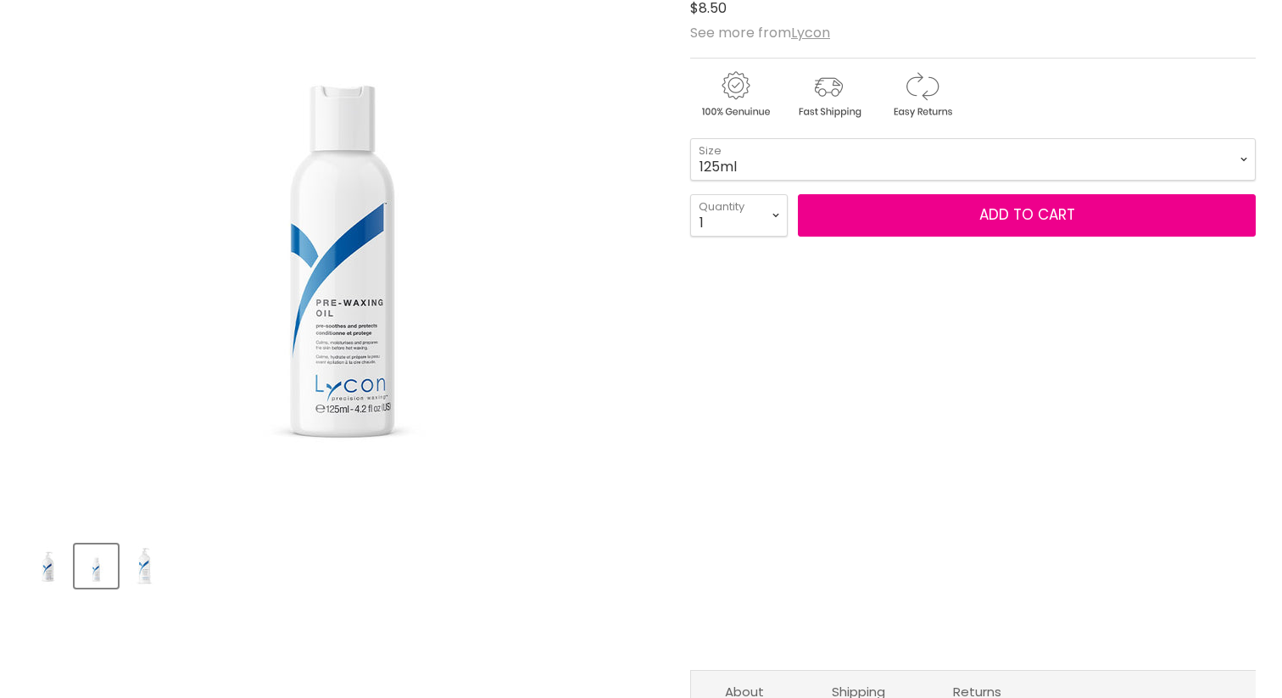
click at [363, 342] on img "Lycon Pre Waxing Oil image. Click or Scroll to Zoom." at bounding box center [342, 210] width 593 height 593
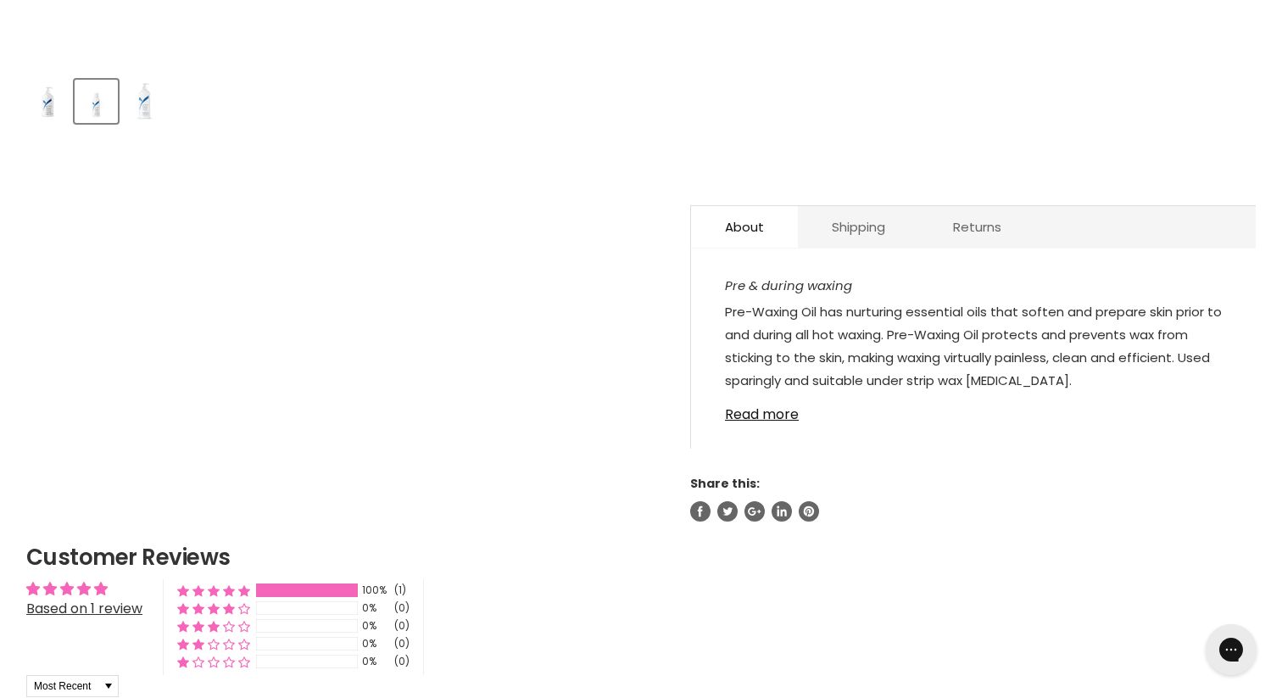
scroll to position [0, 0]
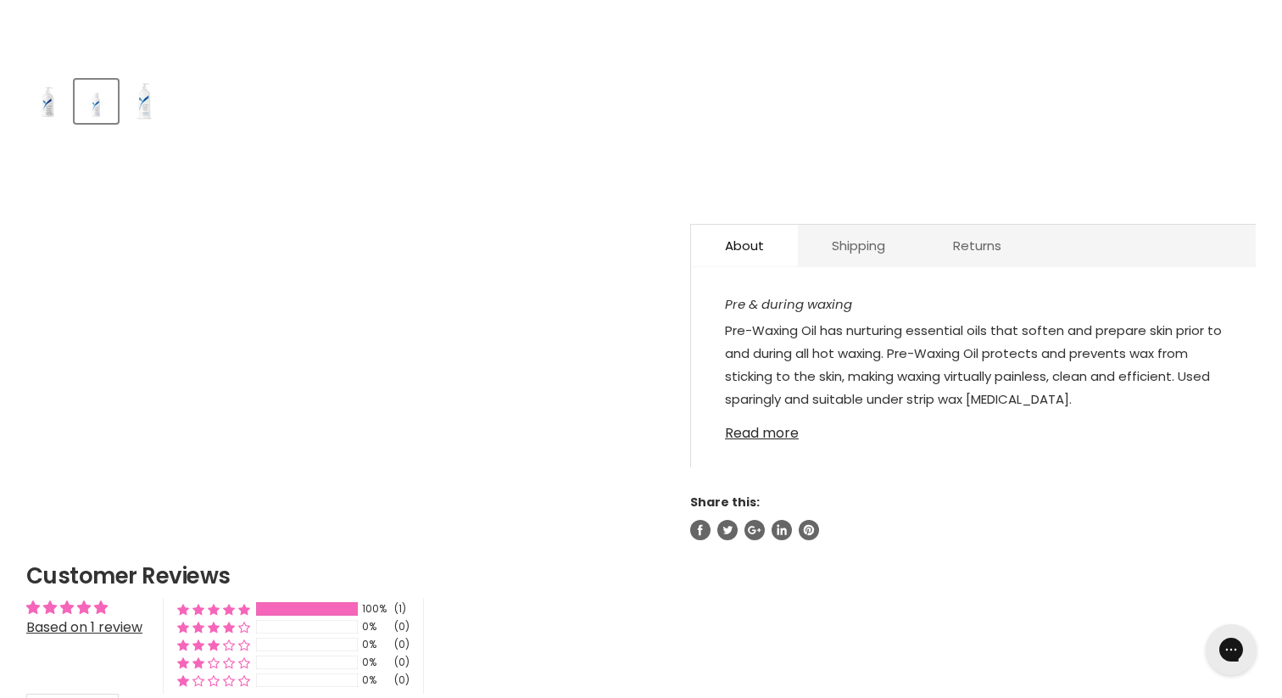
click at [759, 436] on link "Read more" at bounding box center [973, 427] width 497 height 25
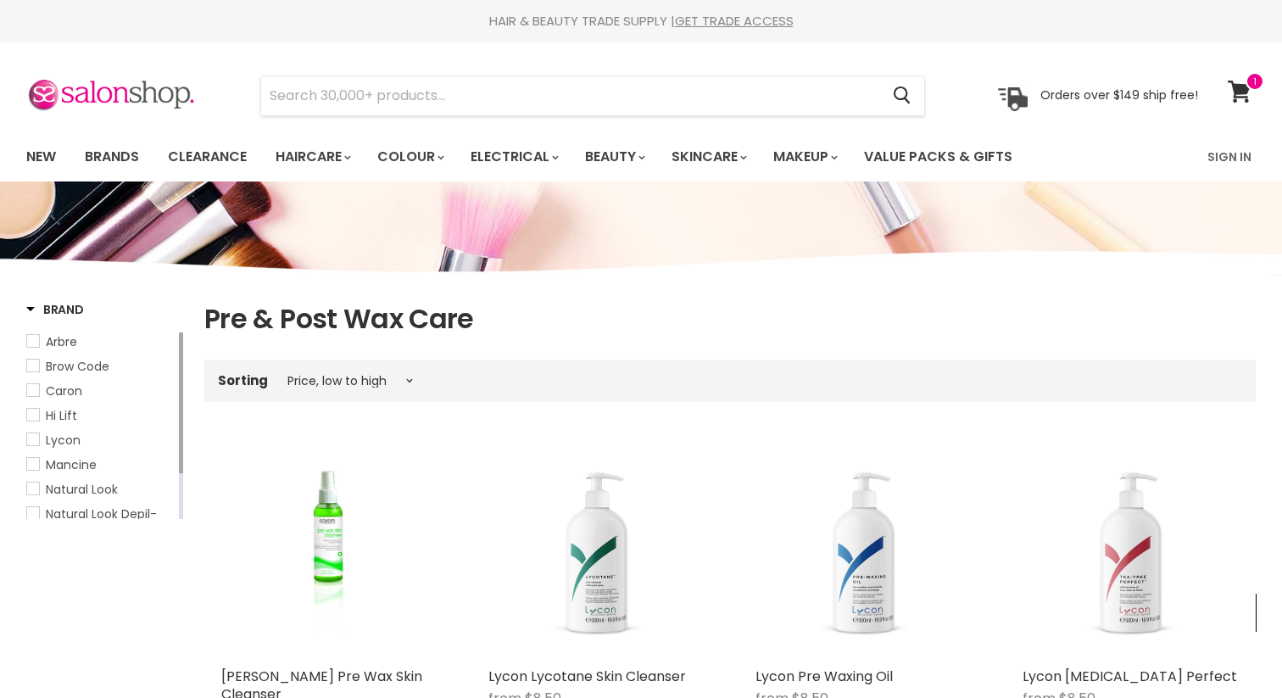
select select "price-ascending"
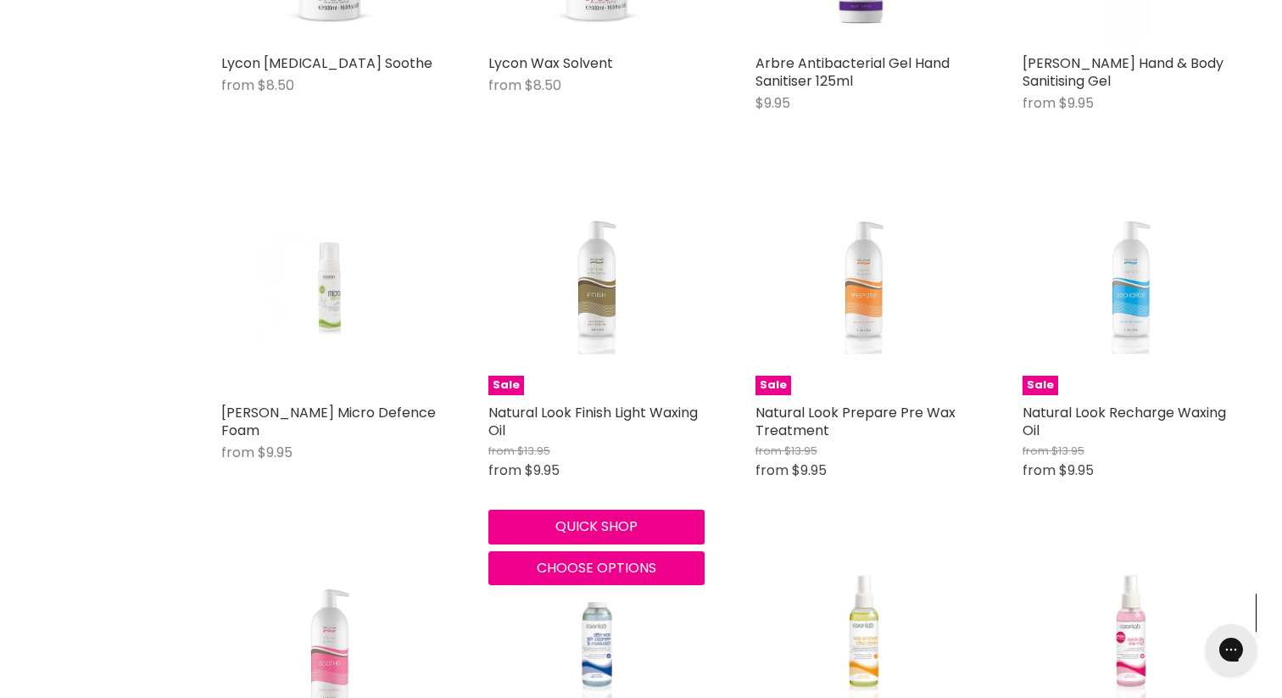
scroll to position [964, 0]
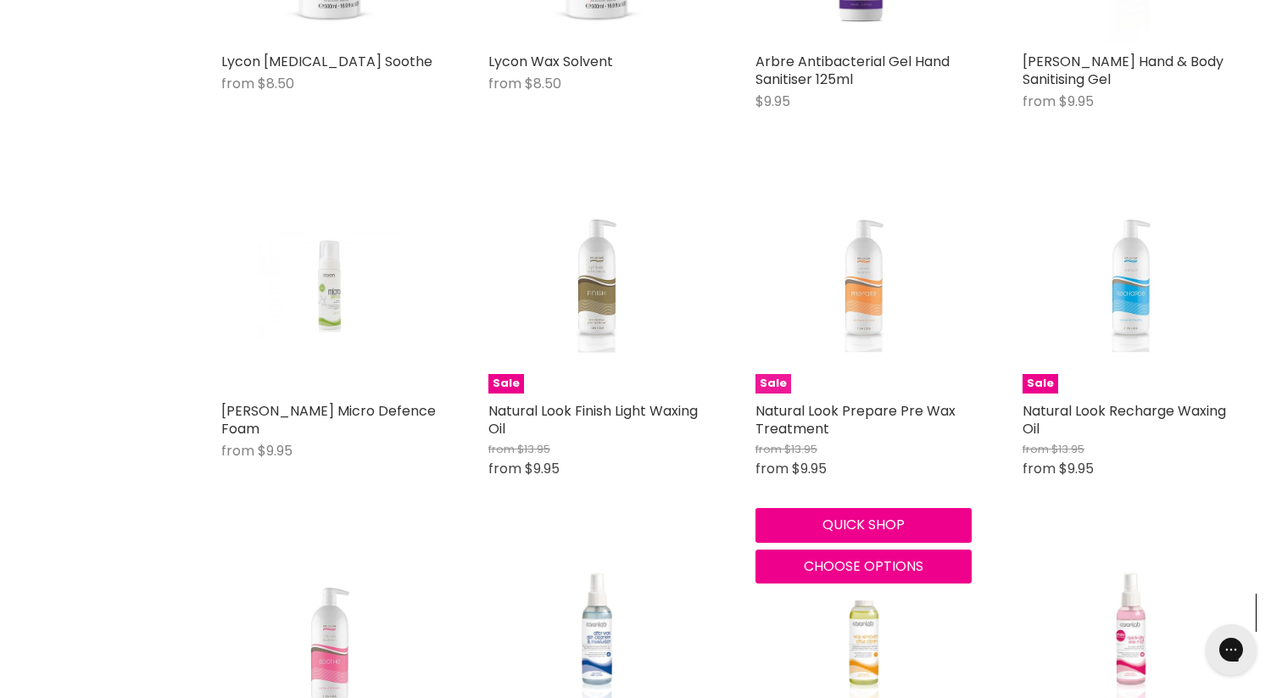
click at [854, 292] on img "Main content" at bounding box center [863, 285] width 144 height 216
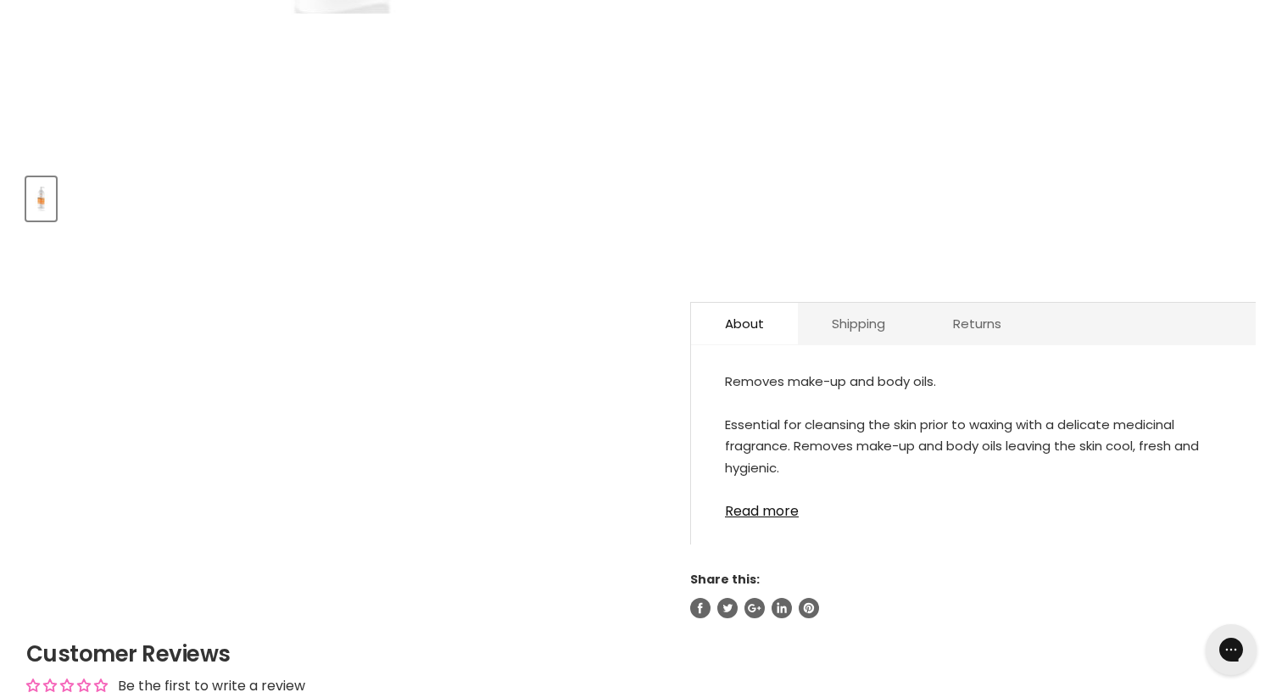
click at [765, 533] on div "Removes make-up and body oils. Essential for cleansing the skin prior to waxing…" at bounding box center [973, 453] width 564 height 182
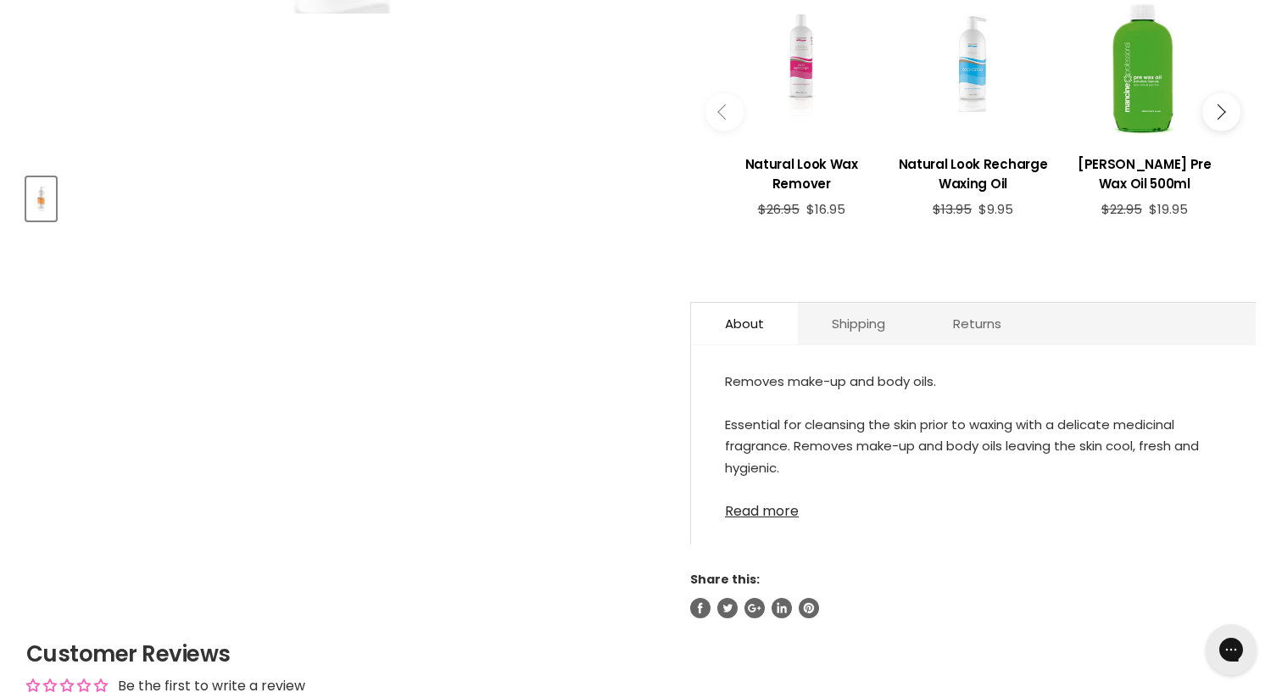
click at [765, 516] on link "Read more" at bounding box center [973, 505] width 497 height 25
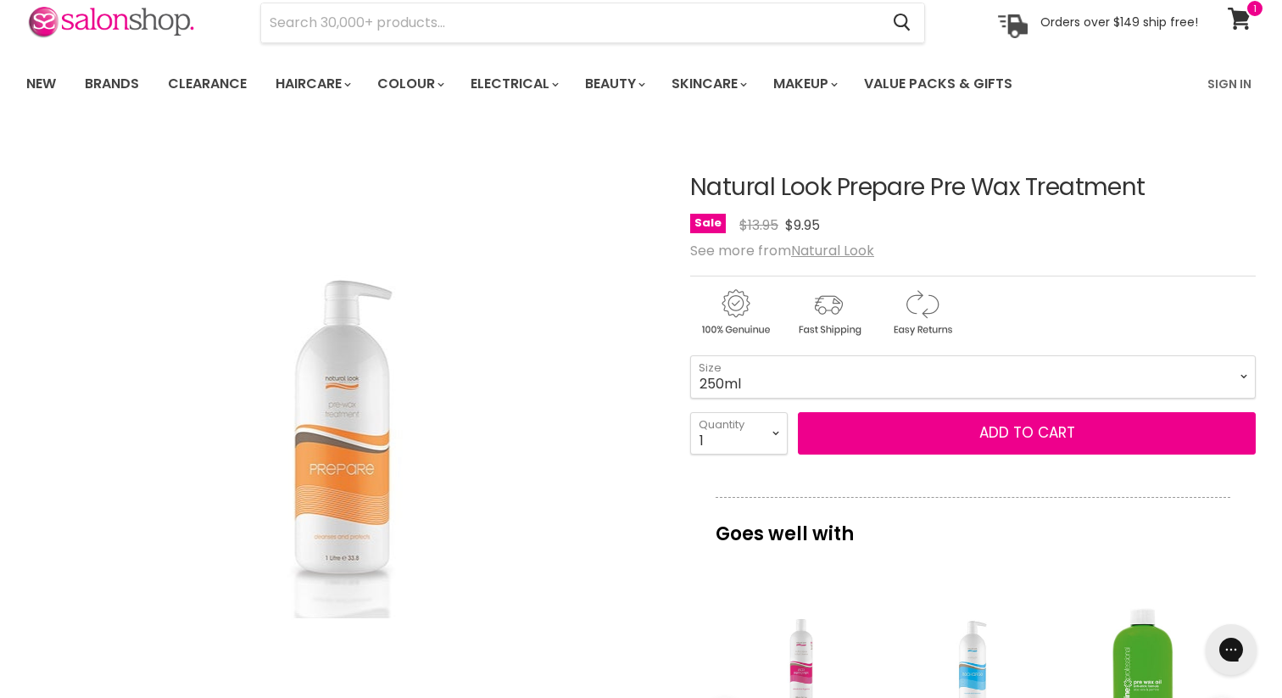
scroll to position [55, 0]
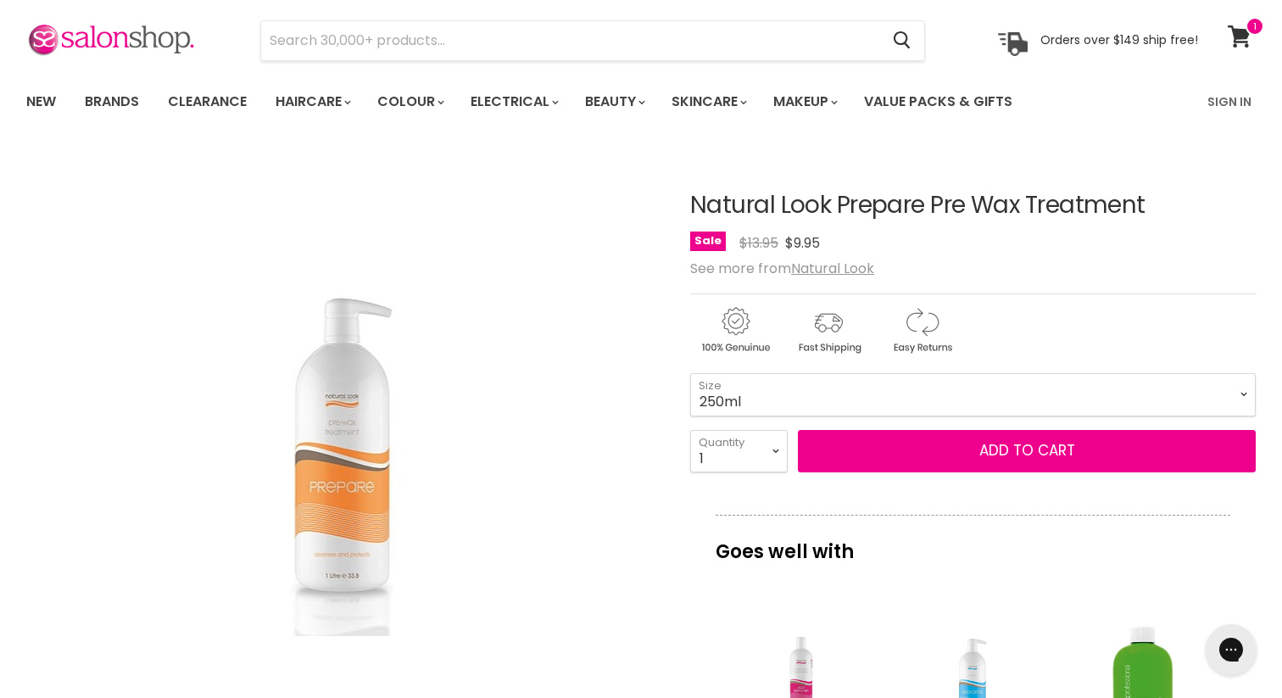
click at [364, 471] on img "Natural Look Prepare Pre Wax Treatment image. Click or Scroll to Zoom." at bounding box center [342, 466] width 369 height 553
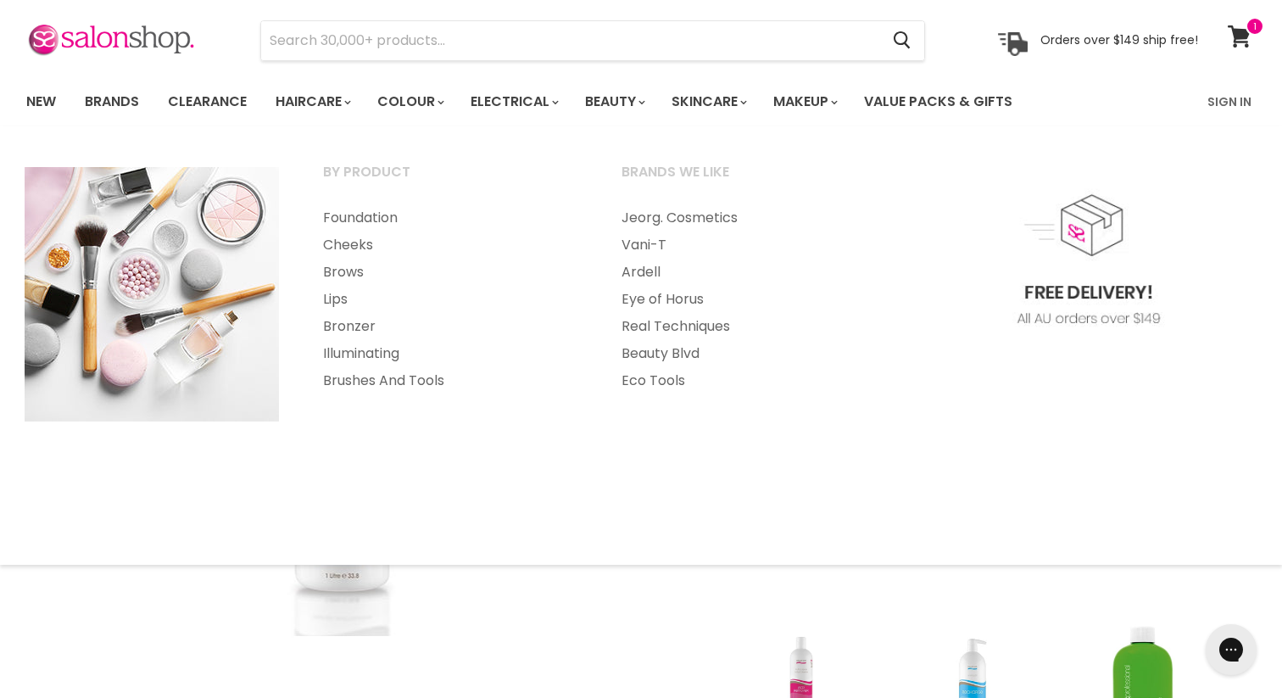
click at [620, 600] on div "Click or scroll to zoom Tap or pinch to zoom" at bounding box center [342, 466] width 633 height 633
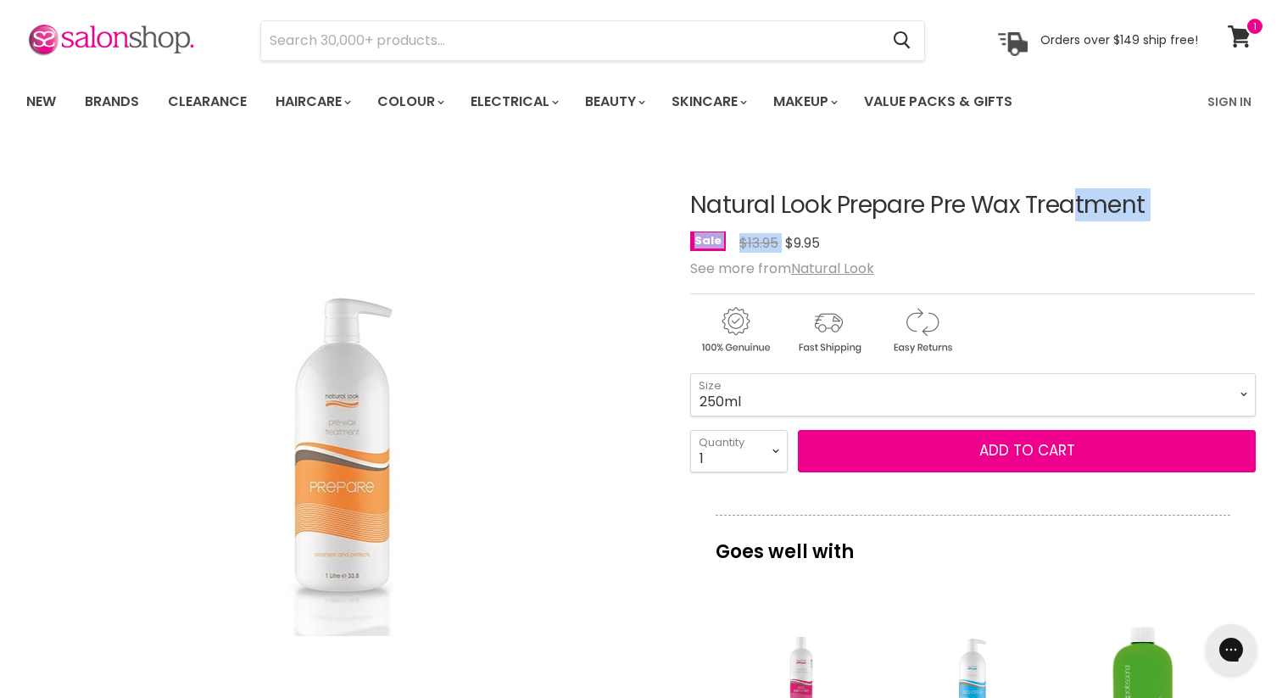
drag, startPoint x: 694, startPoint y: 209, endPoint x: 1164, endPoint y: 220, distance: 469.7
click at [1164, 220] on div "Natural Look Prepare Pre Wax Treatment No reviews Sale Original Price $13.95 Cu…" at bounding box center [972, 223] width 565 height 63
copy div "Natural Look Prepare Pre Wax Treatment No reviews Sale Original Price $13.95 Cu…"
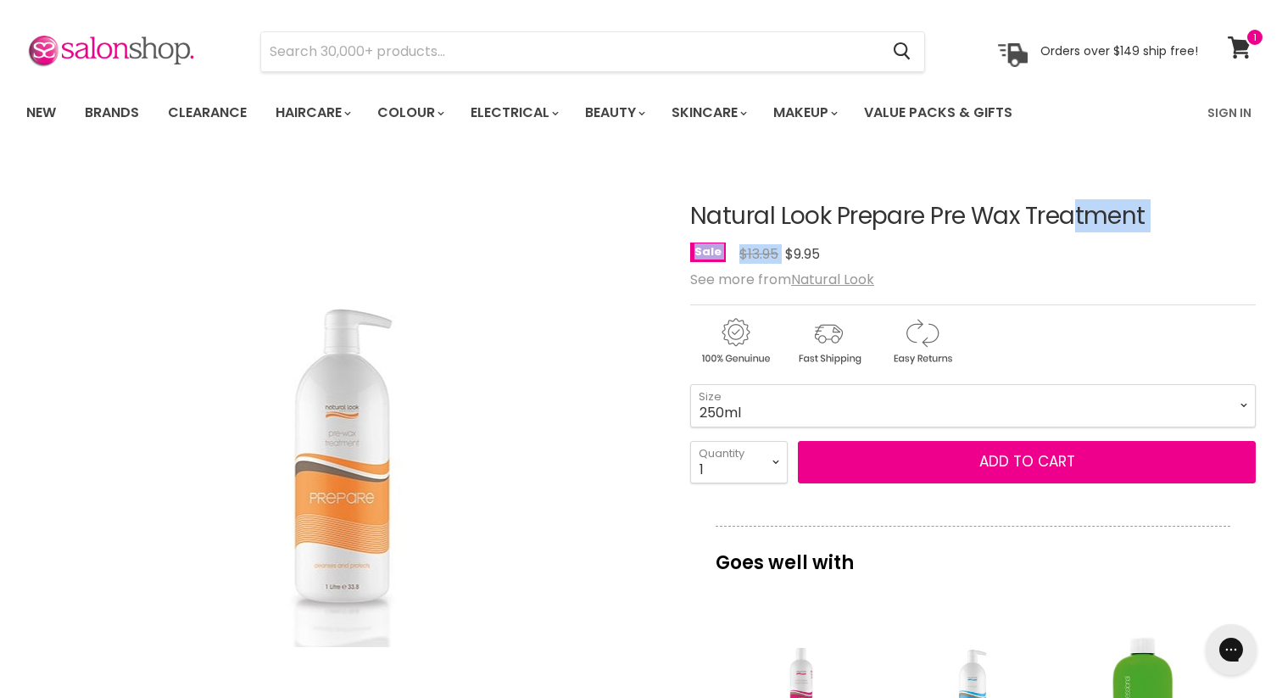
scroll to position [42, 0]
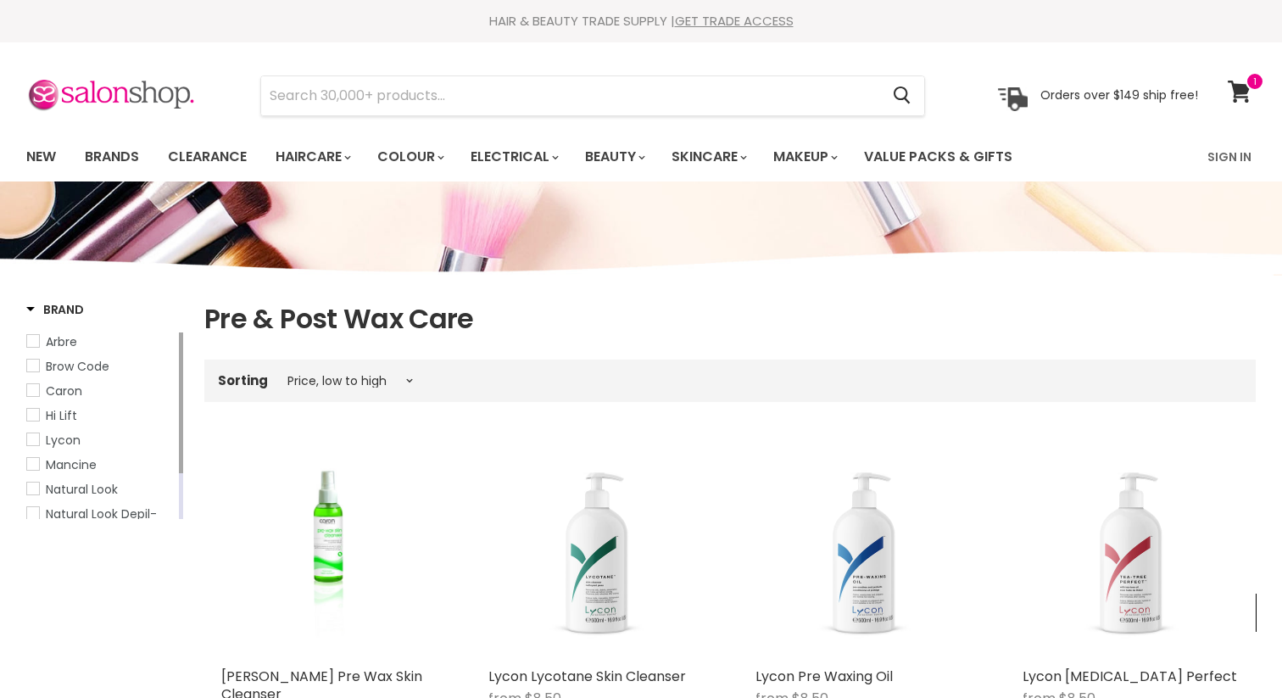
select select "price-ascending"
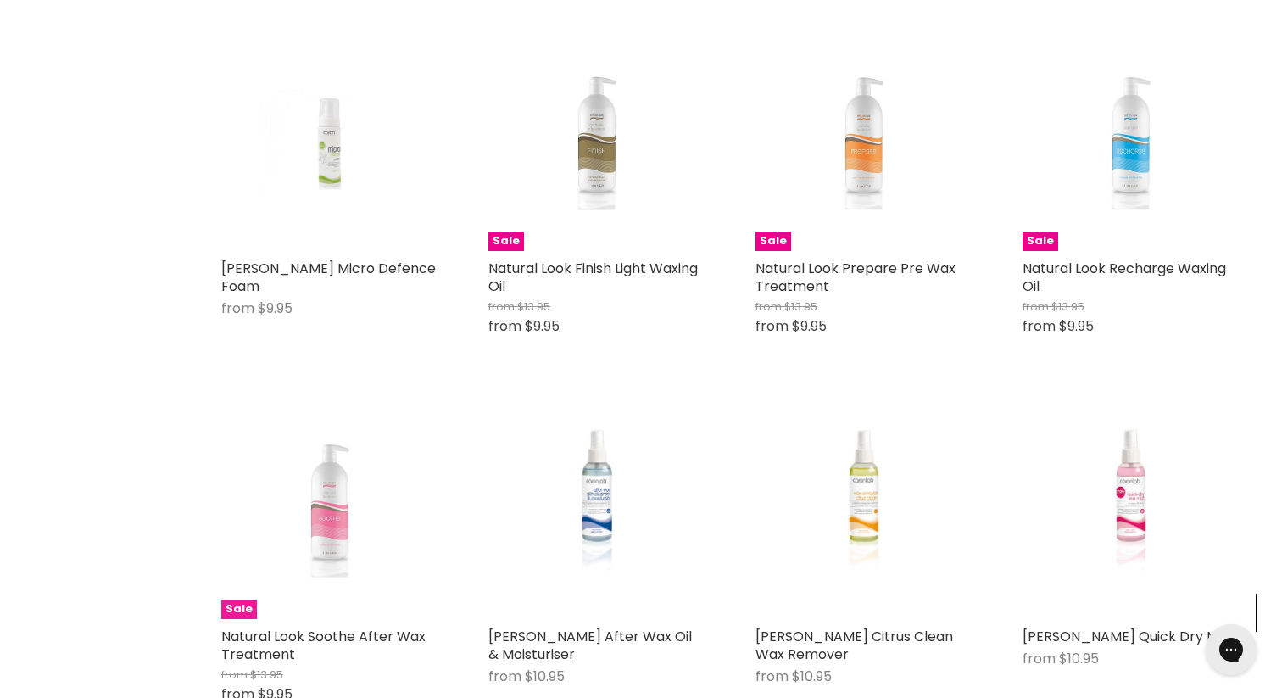
click at [348, 514] on img "Main content" at bounding box center [329, 511] width 144 height 216
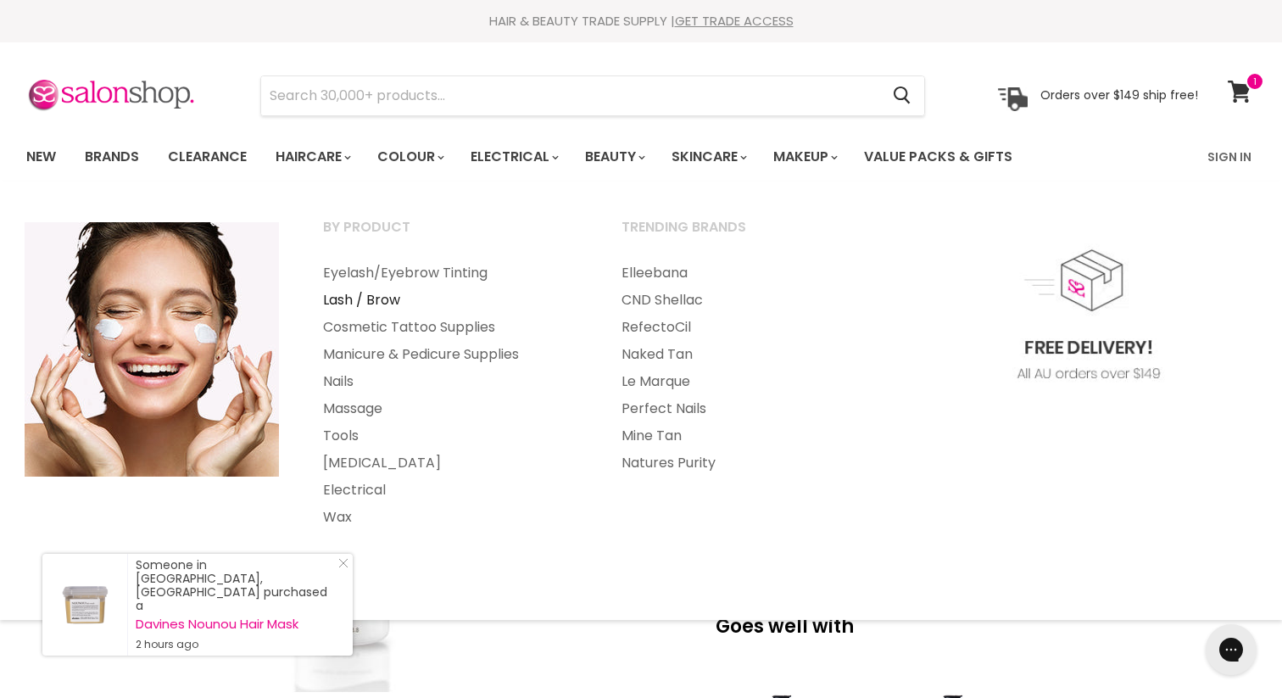
click at [384, 298] on link "Lash / Brow" at bounding box center [449, 299] width 295 height 27
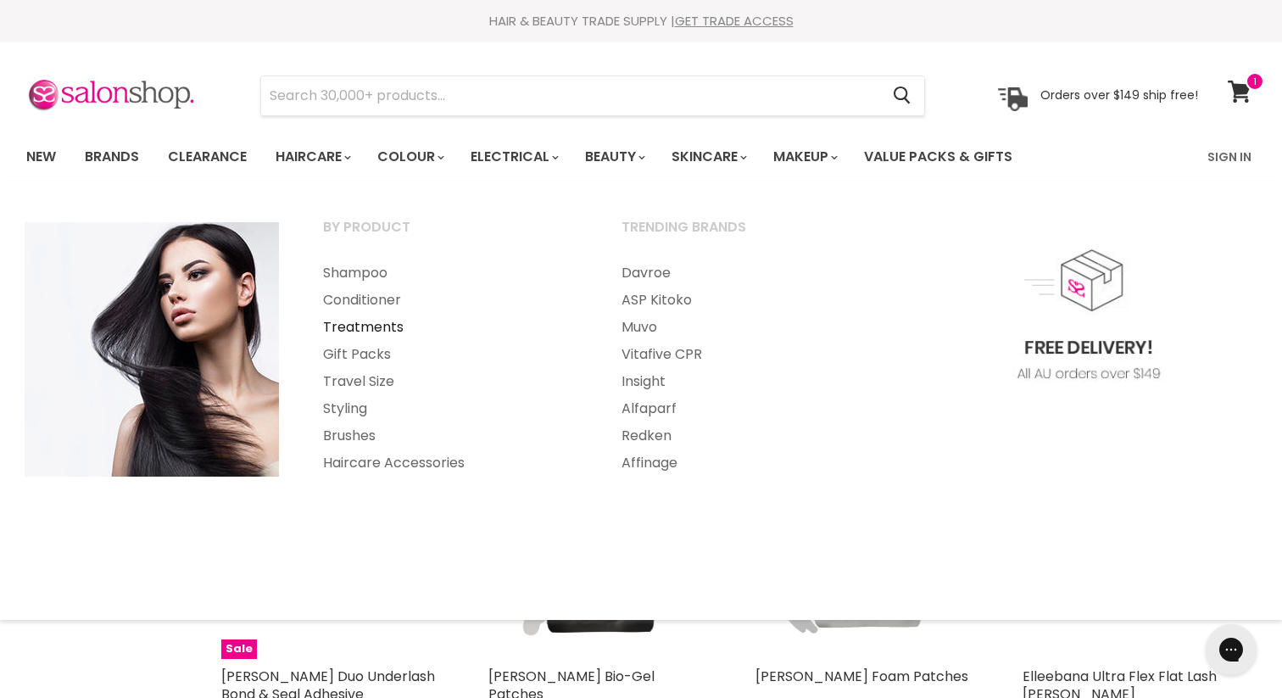
click at [364, 320] on link "Treatments" at bounding box center [449, 327] width 295 height 27
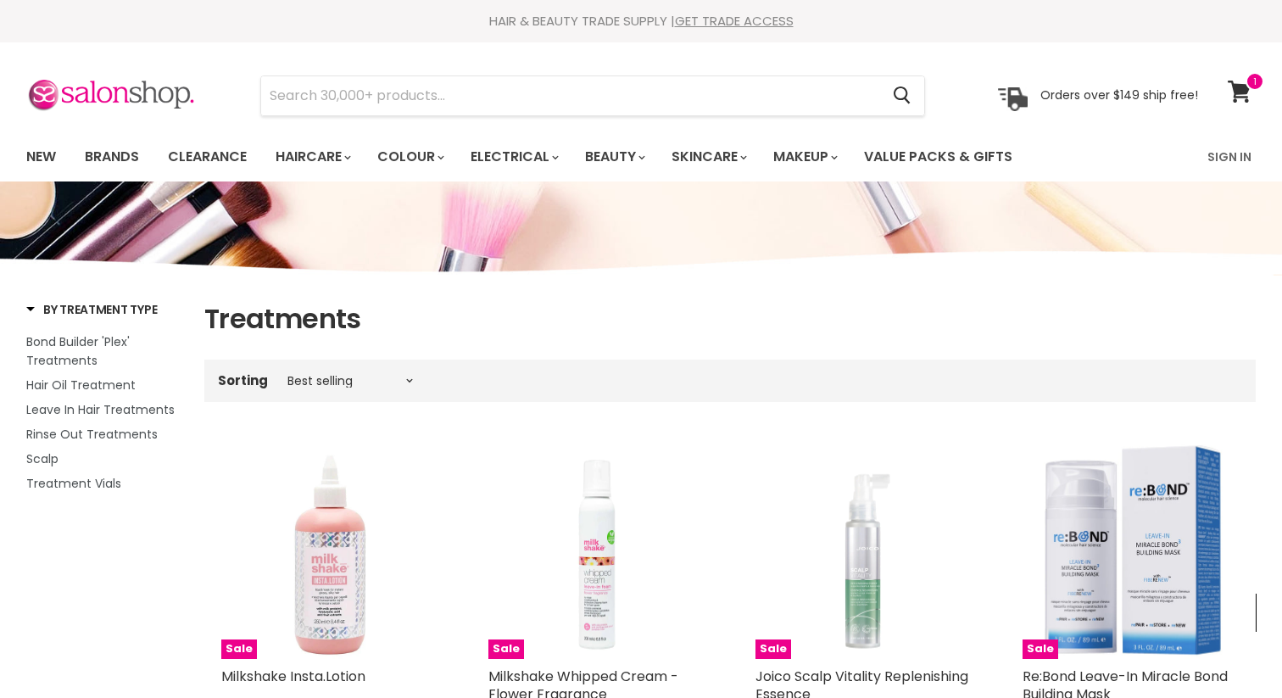
scroll to position [214, 0]
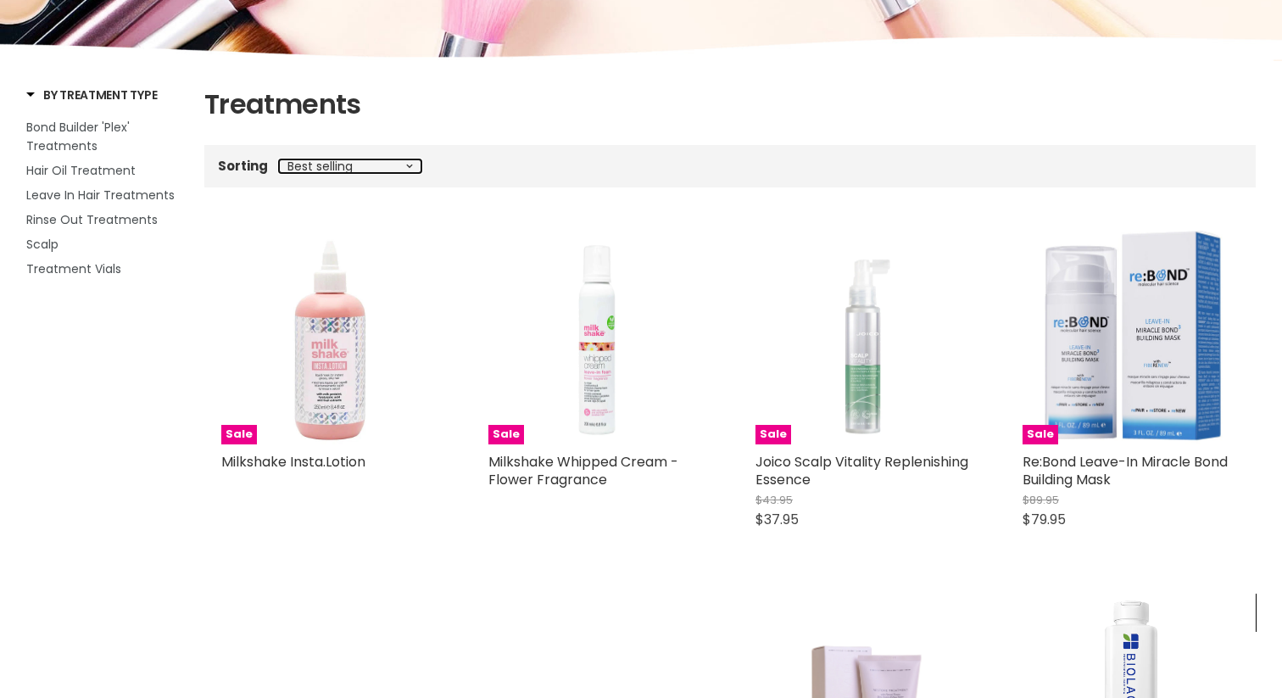
click at [356, 162] on select "Best selling Featured Price, low to high Price, high to low Alphabetically, A-Z…" at bounding box center [350, 166] width 142 height 14
select select "price-ascending"
click at [279, 159] on select "Best selling Featured Price, low to high Price, high to low Alphabetically, A-Z…" at bounding box center [350, 166] width 142 height 14
select select "price-ascending"
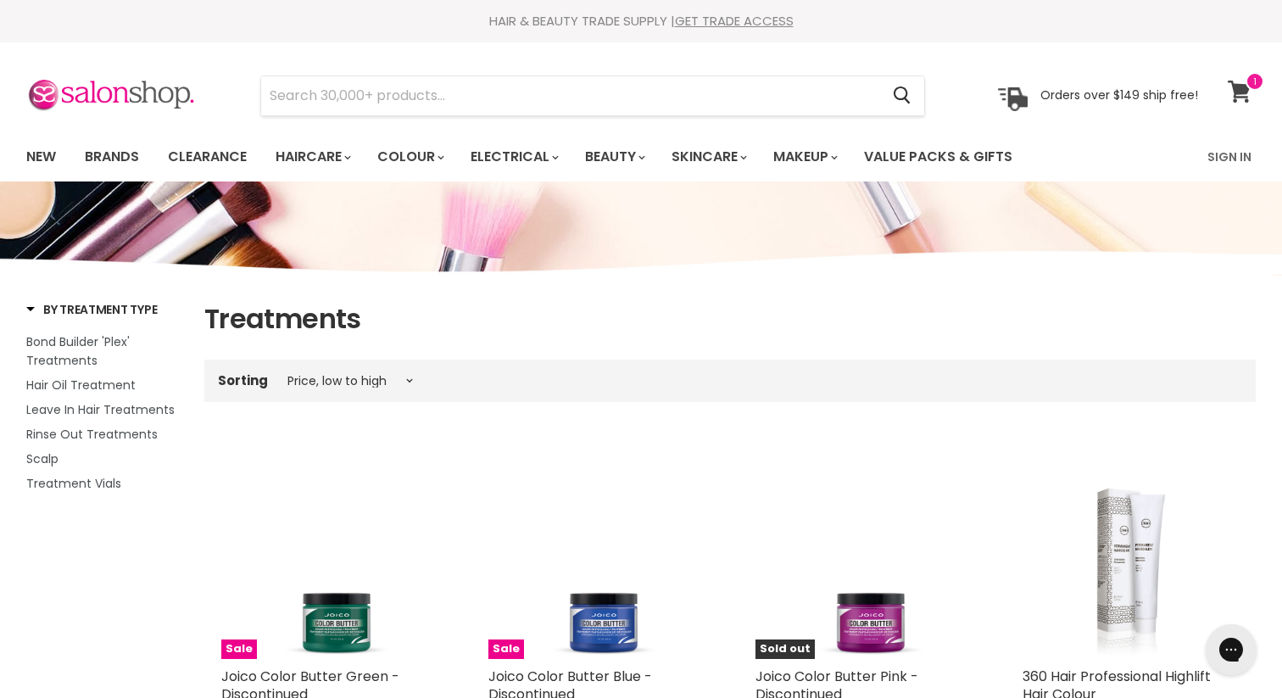
click at [1238, 86] on icon at bounding box center [1238, 92] width 23 height 22
